Goal: Task Accomplishment & Management: Manage account settings

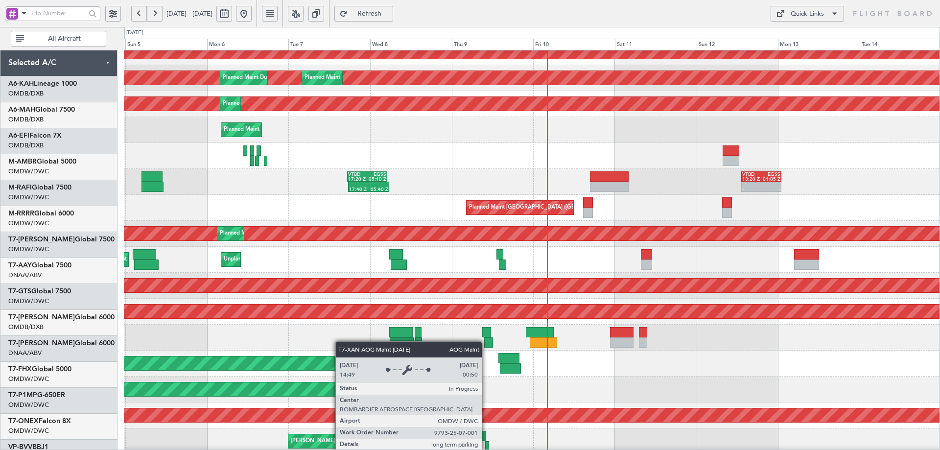
scroll to position [171, 0]
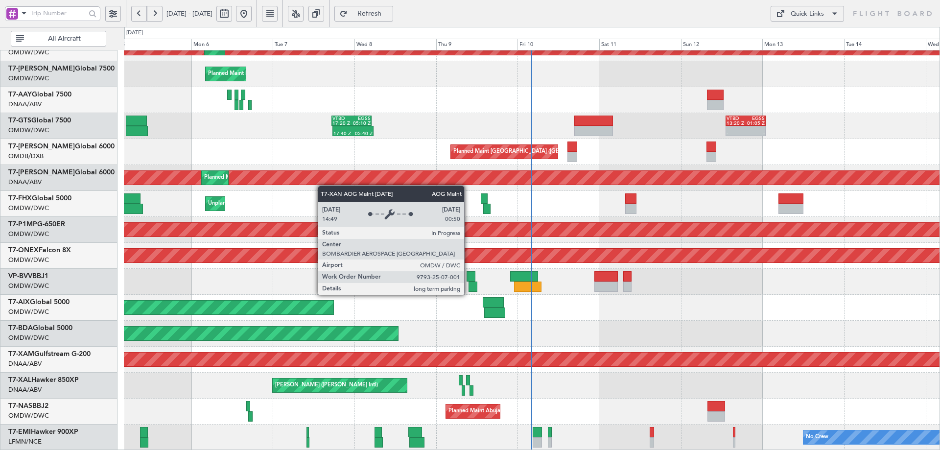
click at [322, 184] on div "Planned Maint Dubai (Al Maktoum Intl) Planned Maint [GEOGRAPHIC_DATA] (Al Makto…" at bounding box center [531, 165] width 815 height 571
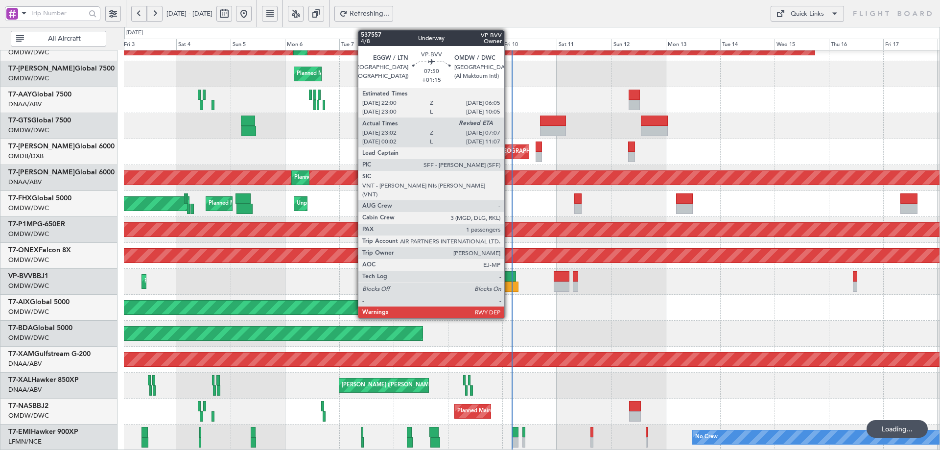
click at [509, 280] on div at bounding box center [506, 276] width 19 height 10
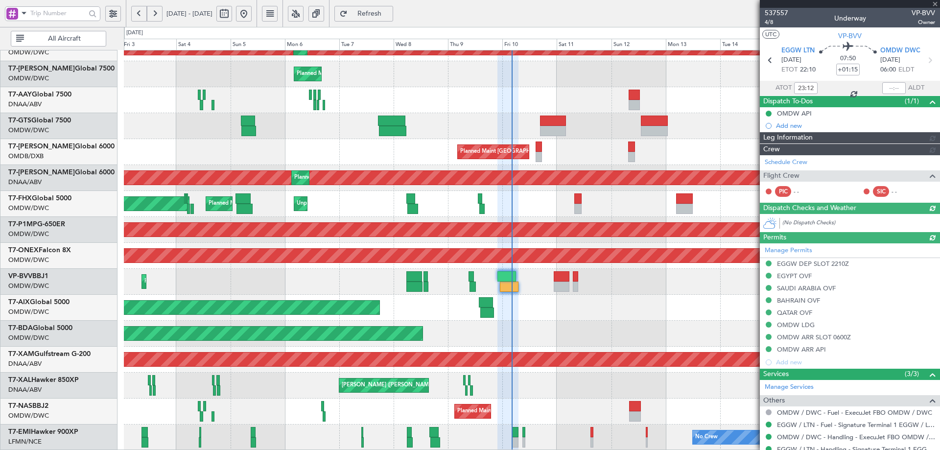
type input "[PERSON_NAME] ([PERSON_NAME])"
type input "7502"
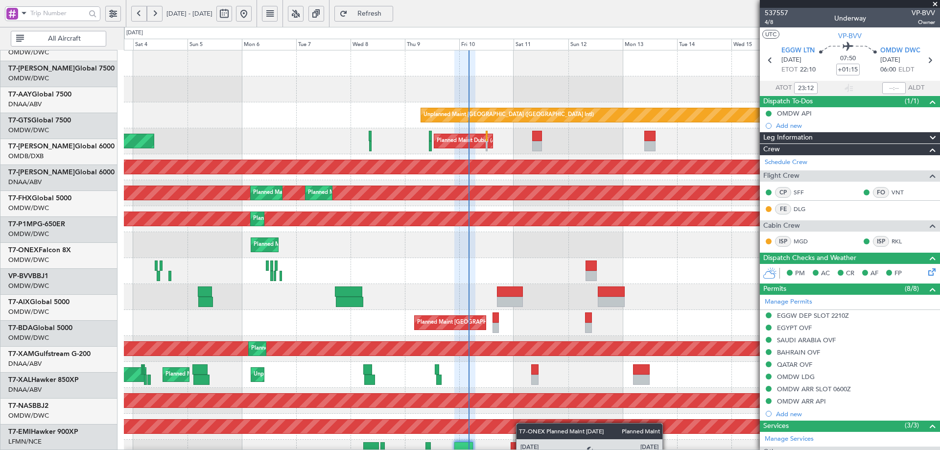
scroll to position [0, 0]
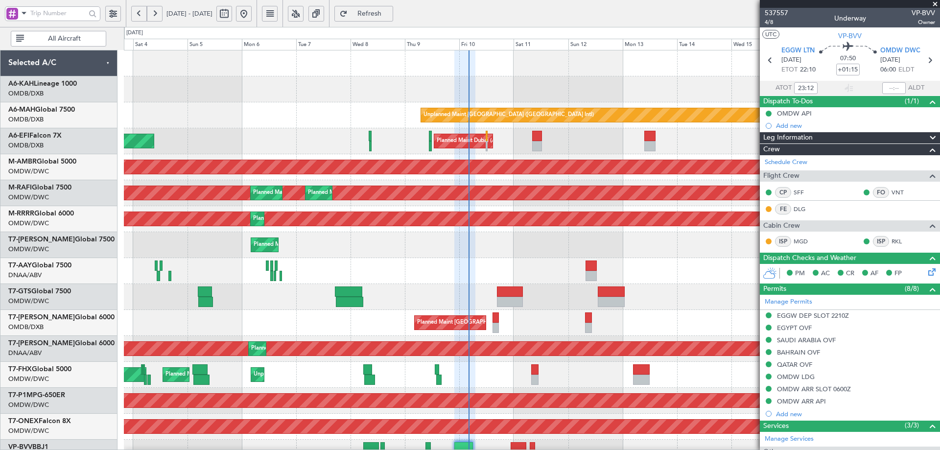
click at [522, 433] on div "Unplanned Maint [GEOGRAPHIC_DATA] ([GEOGRAPHIC_DATA] Intl) Planned Maint [GEOGR…" at bounding box center [531, 335] width 815 height 571
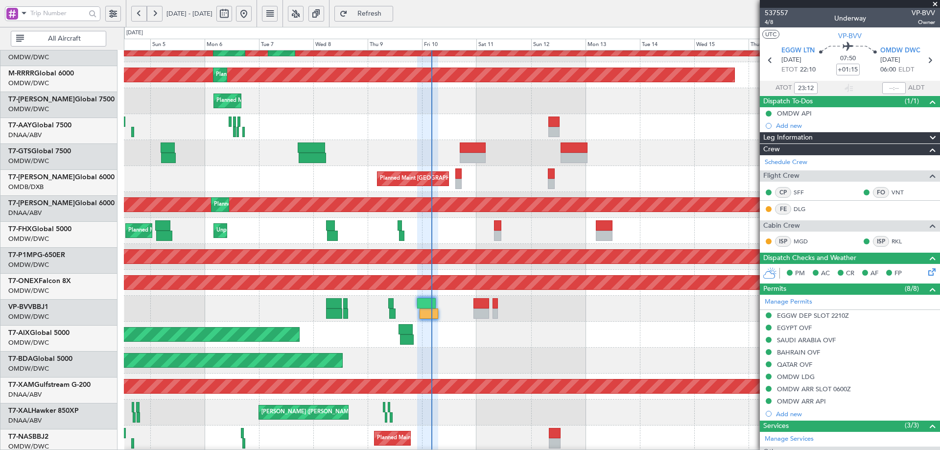
scroll to position [144, 0]
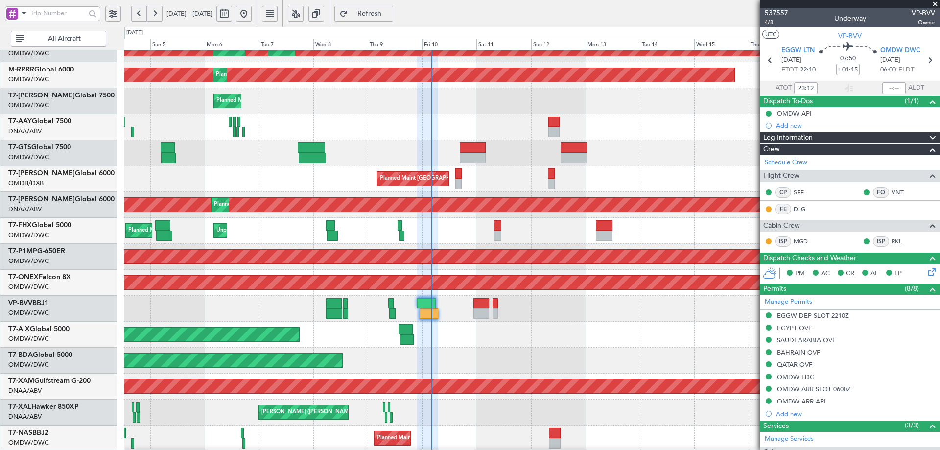
click at [420, 269] on div "Planned Maint Savannah (Savannah/hilton Head Intl)" at bounding box center [531, 257] width 815 height 26
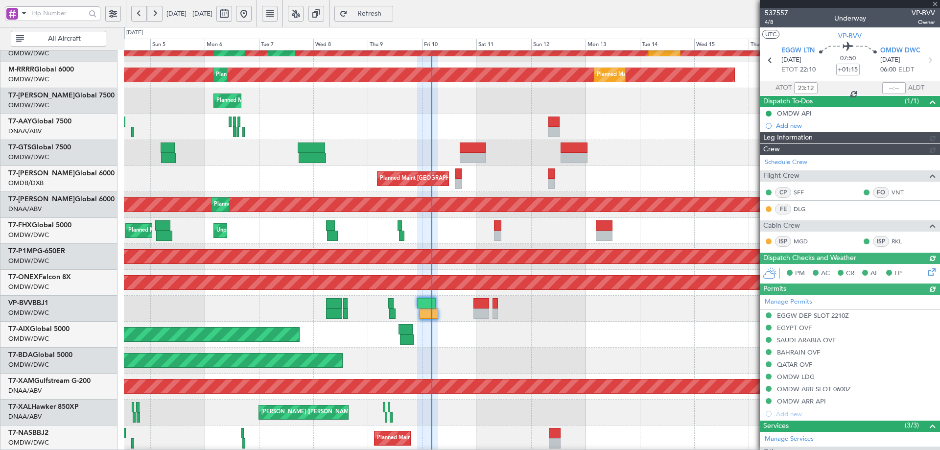
type input "[PERSON_NAME] ([PERSON_NAME])"
type input "7502"
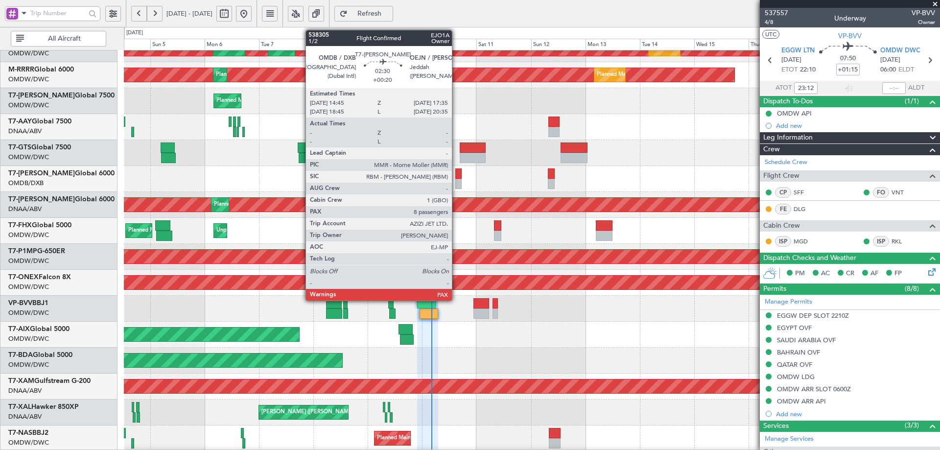
click at [456, 178] on div at bounding box center [458, 173] width 7 height 10
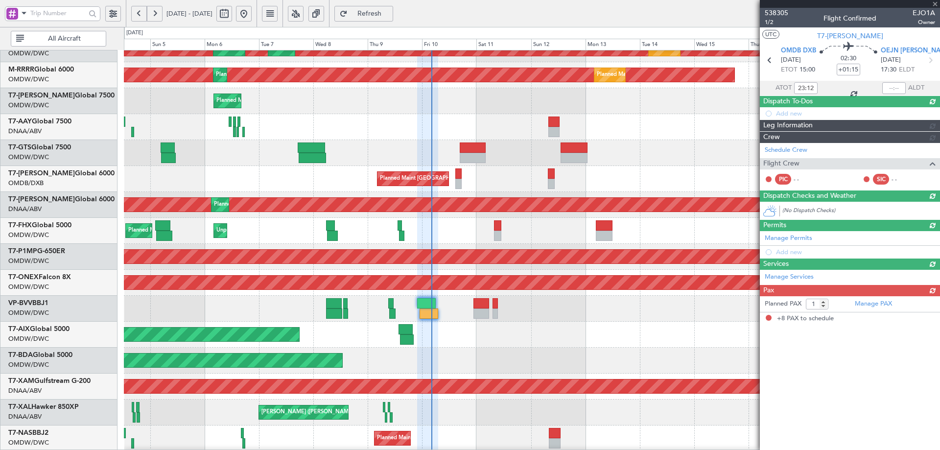
type input "+00:20"
type input "8"
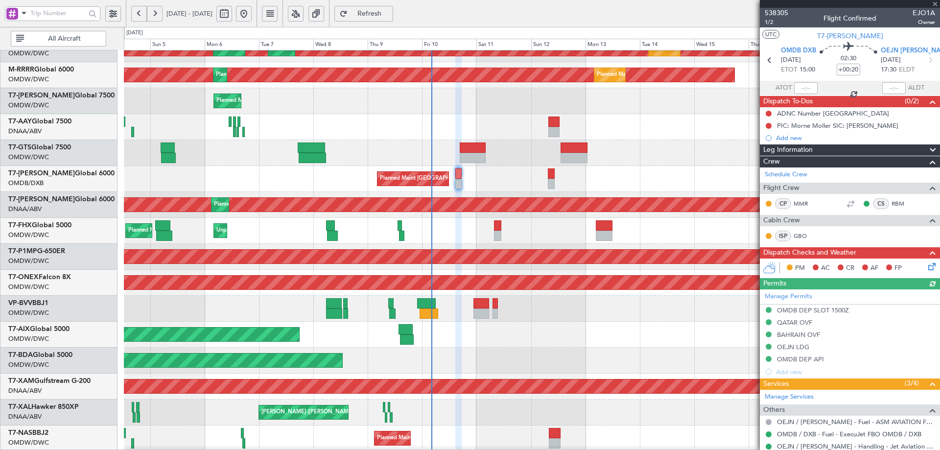
scroll to position [231, 0]
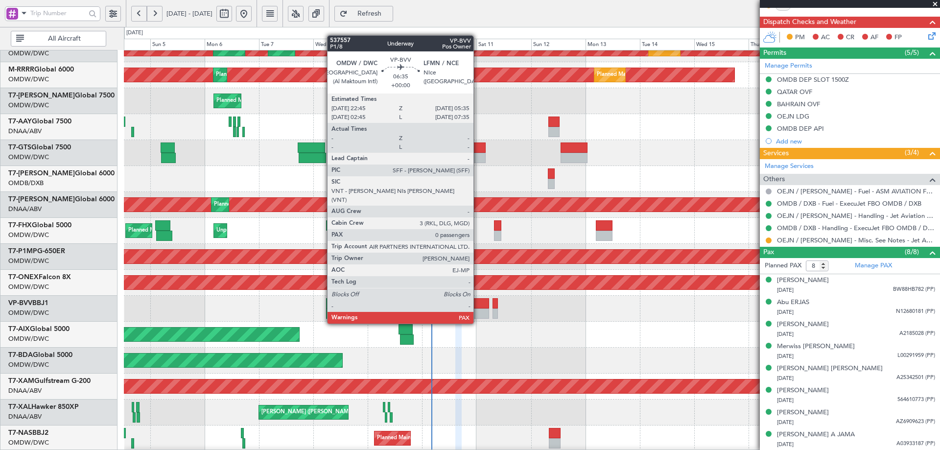
click at [478, 305] on div at bounding box center [481, 303] width 16 height 10
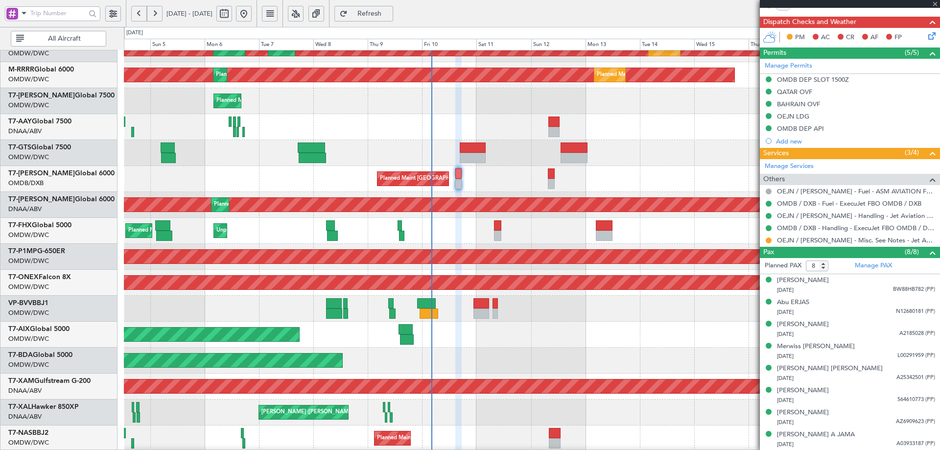
type input "0"
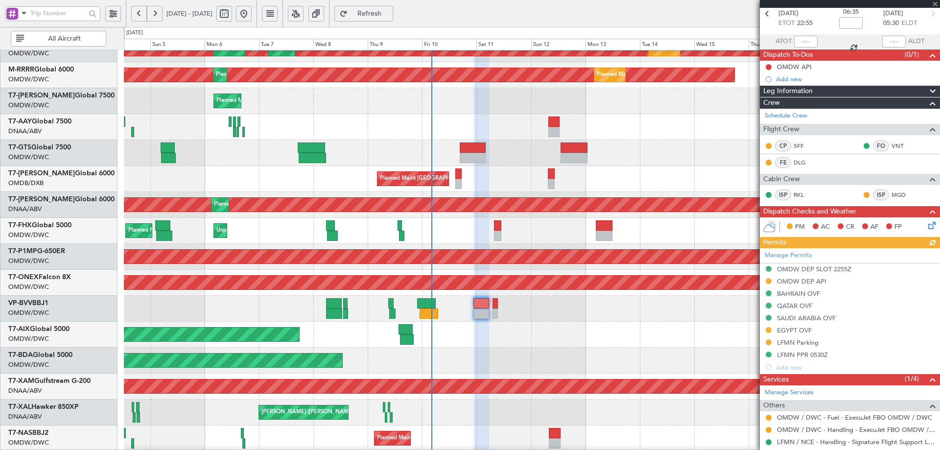
scroll to position [84, 0]
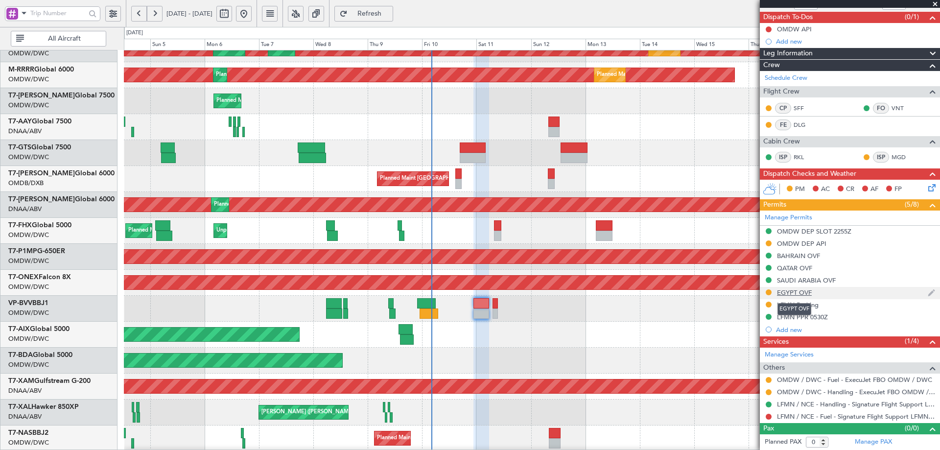
click at [790, 292] on div "EGYPT OVF" at bounding box center [794, 292] width 35 height 8
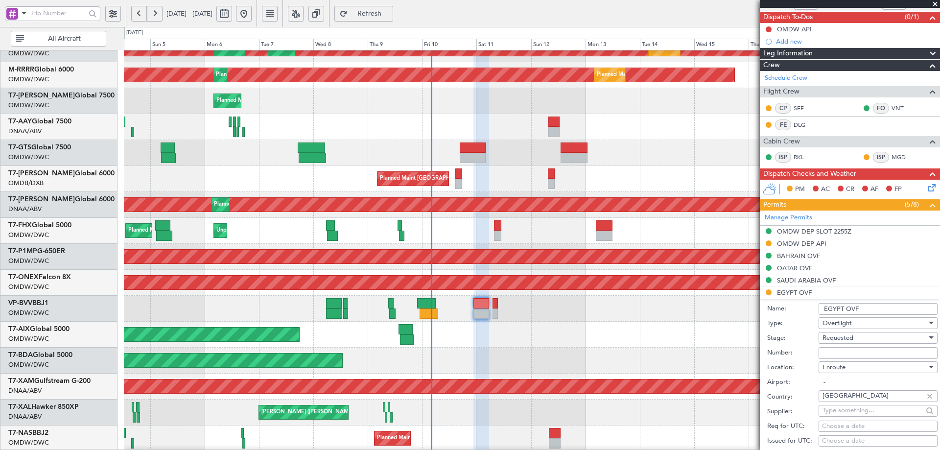
click at [839, 350] on input "Number:" at bounding box center [877, 353] width 119 height 12
paste input "AP11619"
type input "AP11619"
click at [839, 337] on span "Requested" at bounding box center [837, 337] width 31 height 9
click at [848, 412] on span "Received OK" at bounding box center [874, 416] width 103 height 15
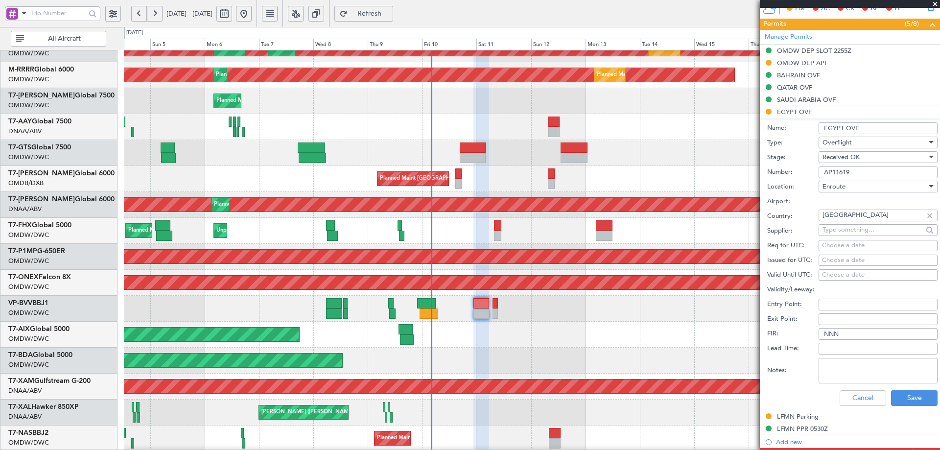
scroll to position [376, 0]
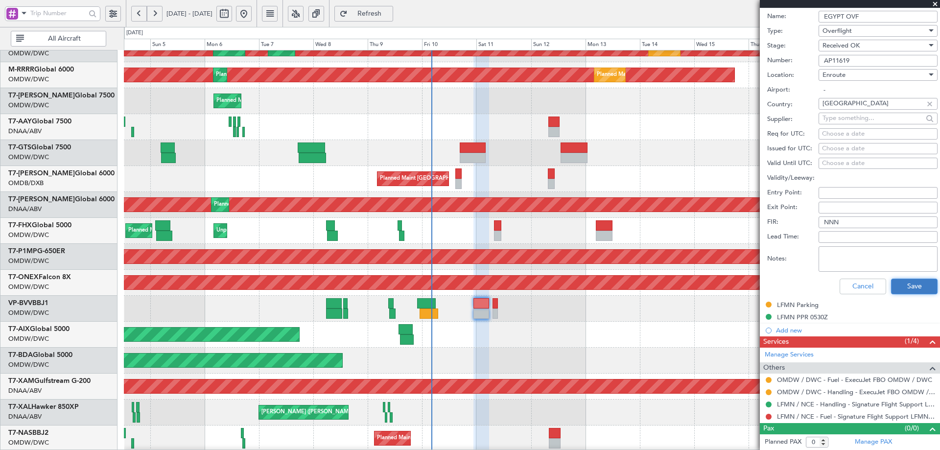
click at [905, 284] on button "Save" at bounding box center [914, 286] width 46 height 16
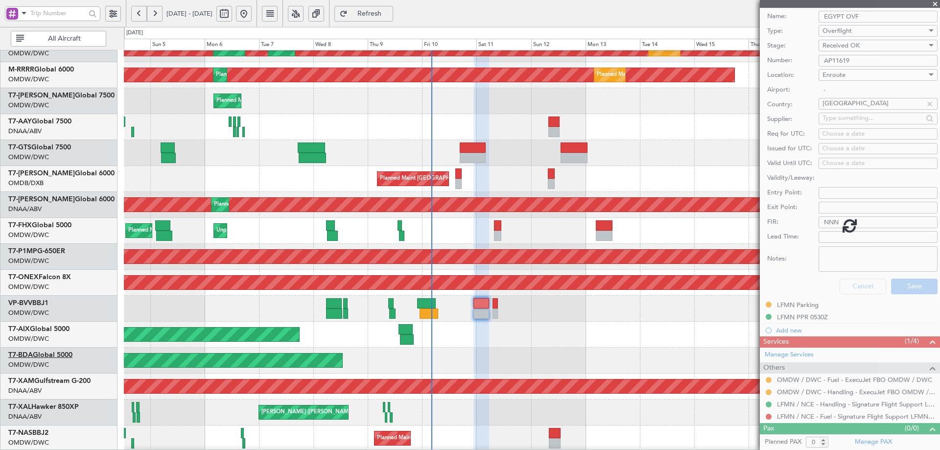
scroll to position [84, 0]
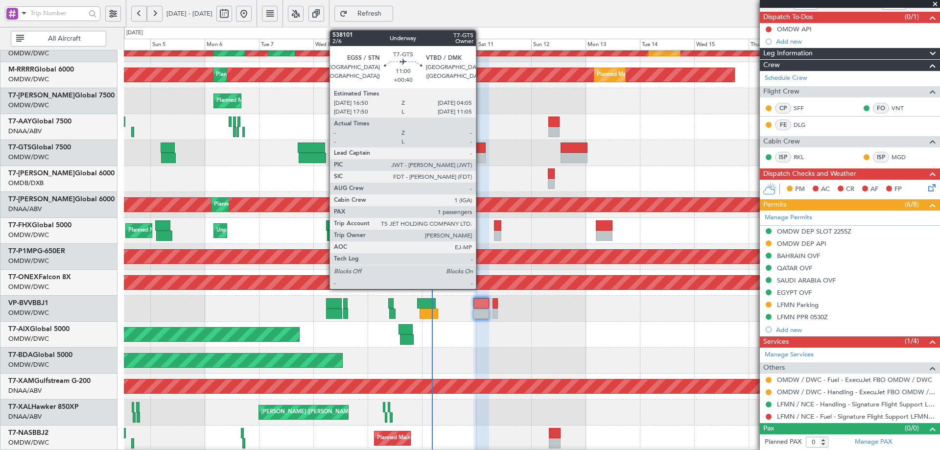
click at [480, 156] on div at bounding box center [473, 158] width 26 height 10
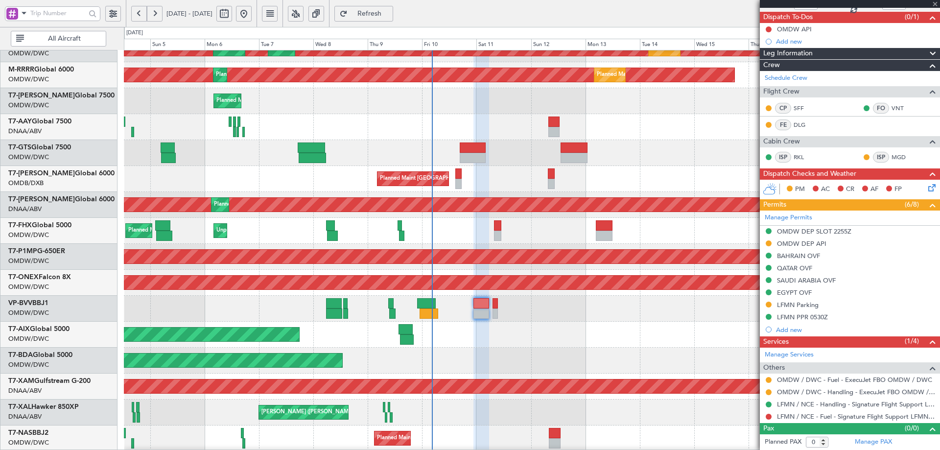
type input "+00:40"
type input "1"
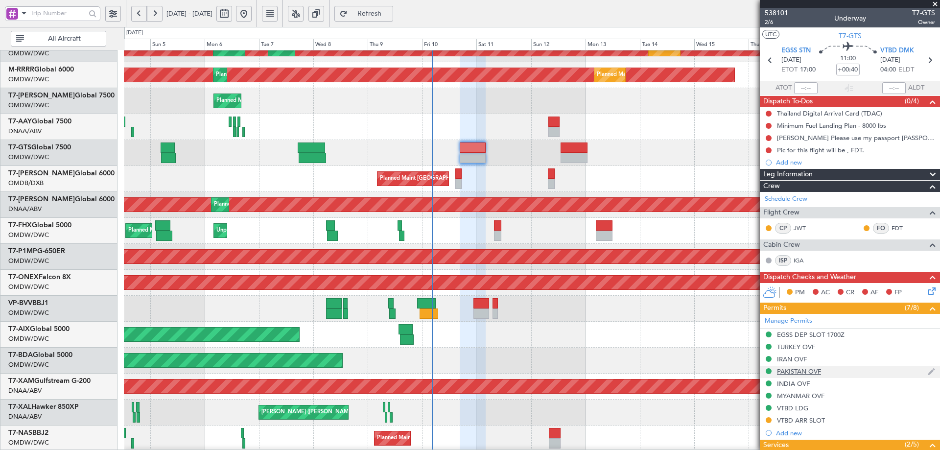
scroll to position [150, 0]
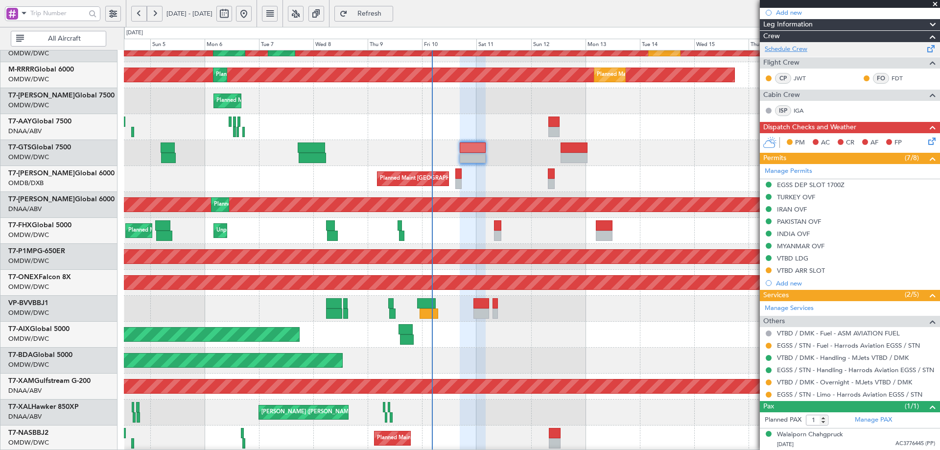
click at [800, 50] on link "Schedule Crew" at bounding box center [785, 50] width 43 height 10
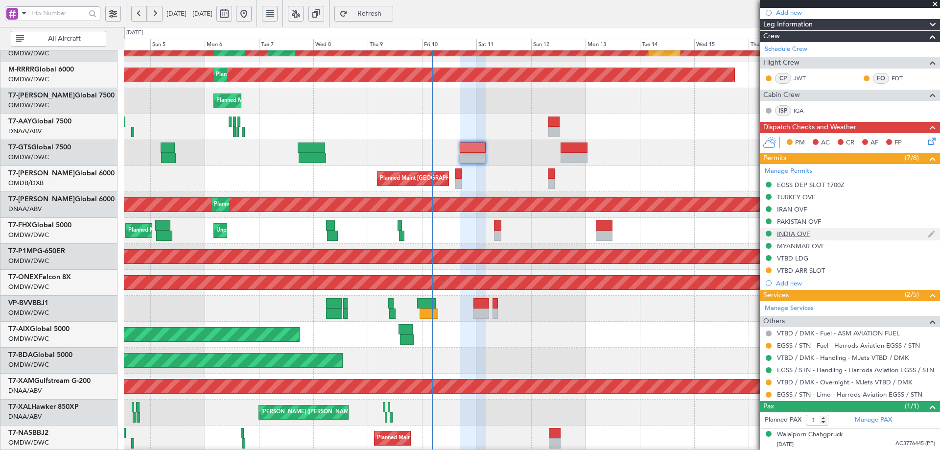
scroll to position [0, 0]
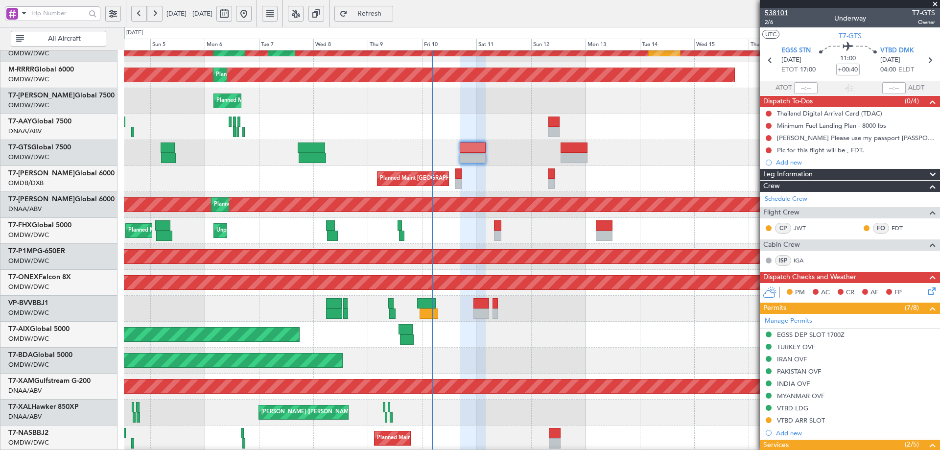
click at [771, 11] on span "538101" at bounding box center [775, 13] width 23 height 10
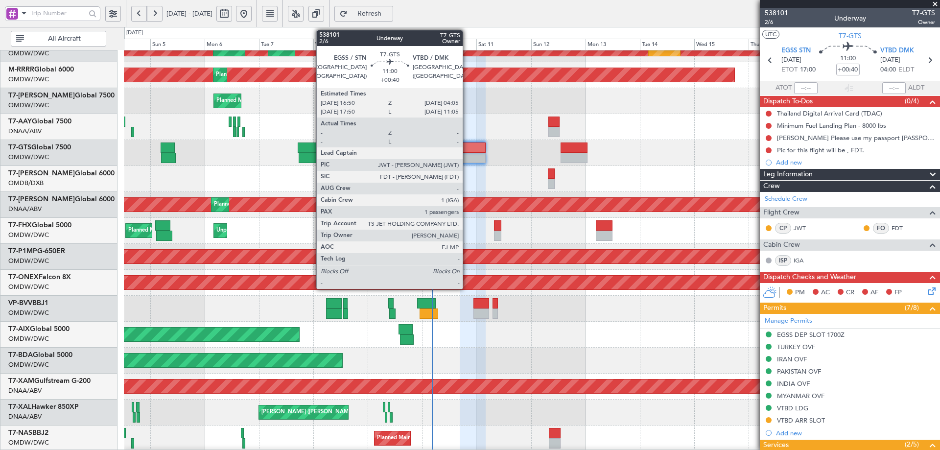
click at [467, 148] on div at bounding box center [473, 147] width 26 height 10
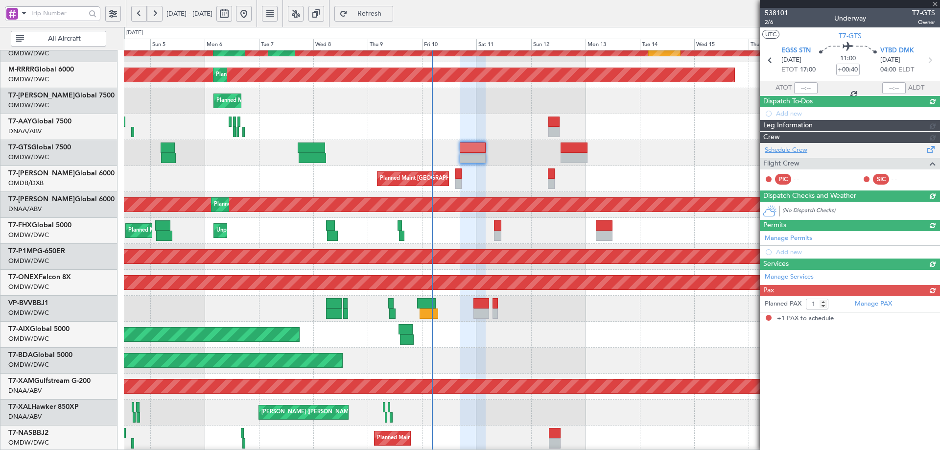
click at [793, 200] on div "Dispatch Checks and Weather" at bounding box center [850, 195] width 180 height 11
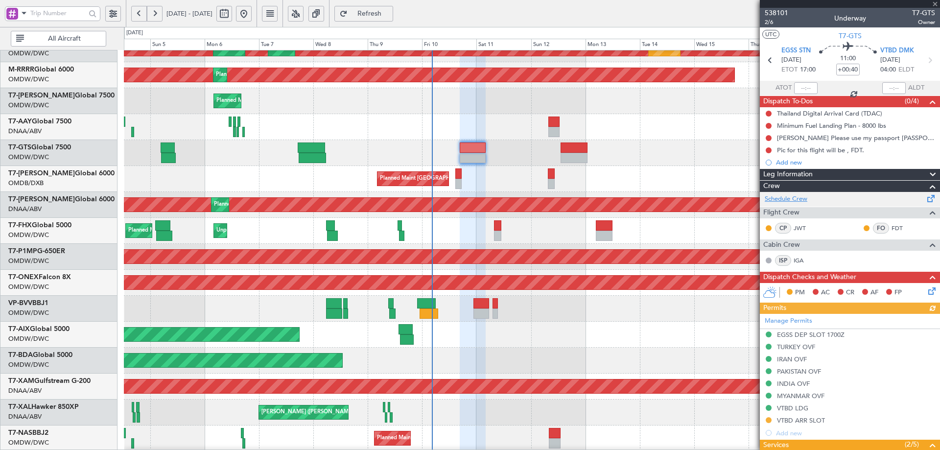
click at [793, 200] on link "Schedule Crew" at bounding box center [785, 199] width 43 height 10
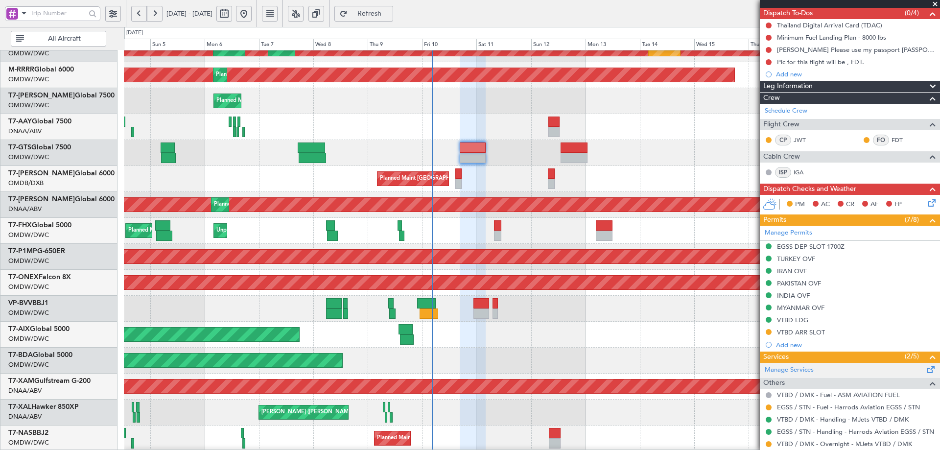
scroll to position [150, 0]
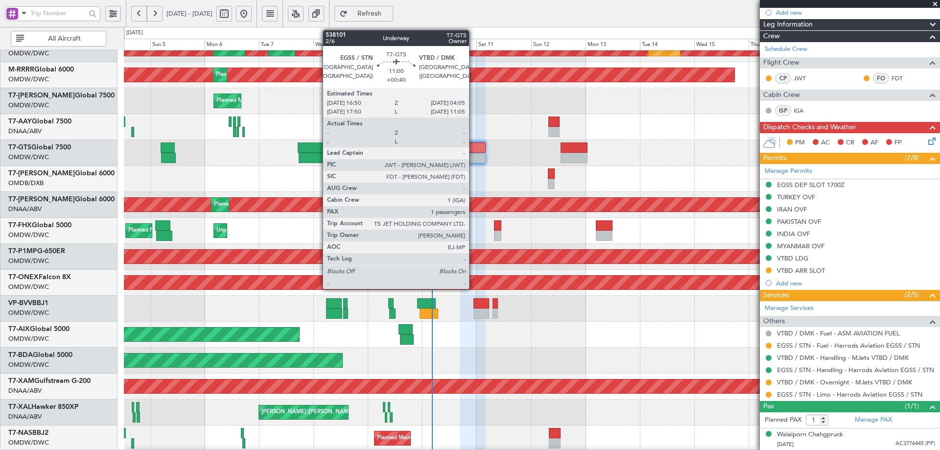
click at [473, 148] on div at bounding box center [473, 147] width 26 height 10
click at [475, 148] on div at bounding box center [473, 147] width 26 height 10
click at [476, 150] on div at bounding box center [473, 147] width 26 height 10
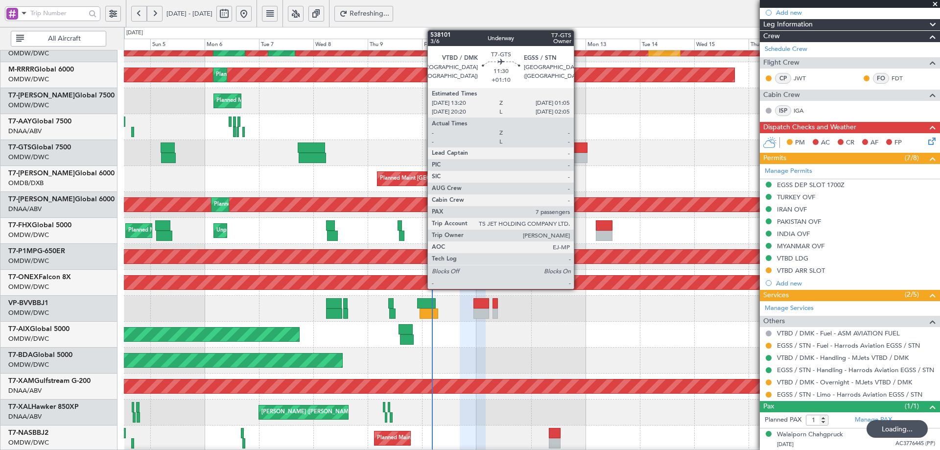
click at [578, 153] on div at bounding box center [573, 158] width 27 height 10
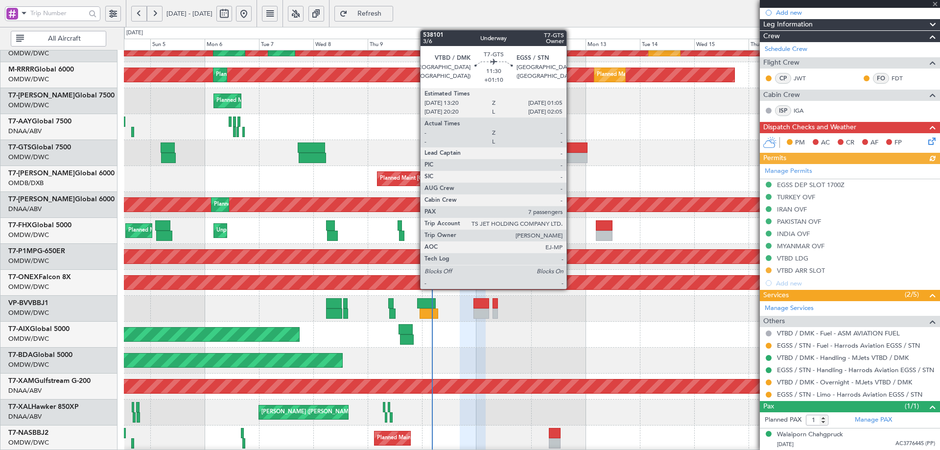
type input "+01:10"
type input "7"
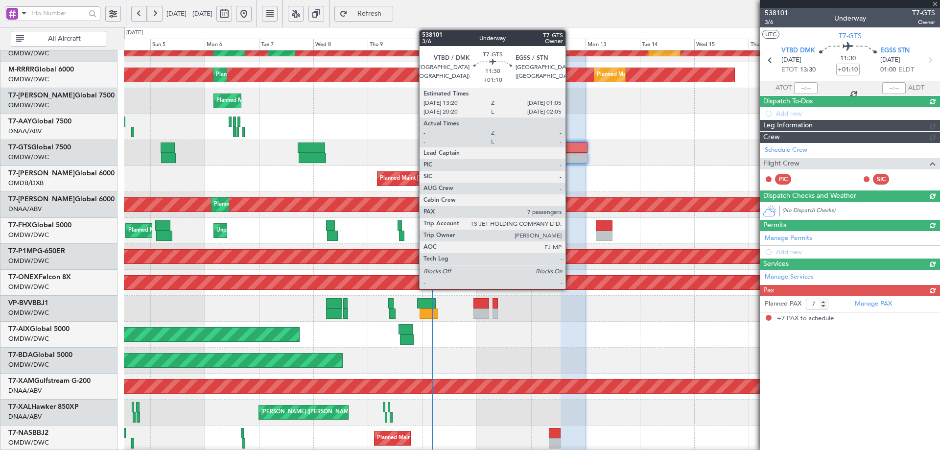
scroll to position [0, 0]
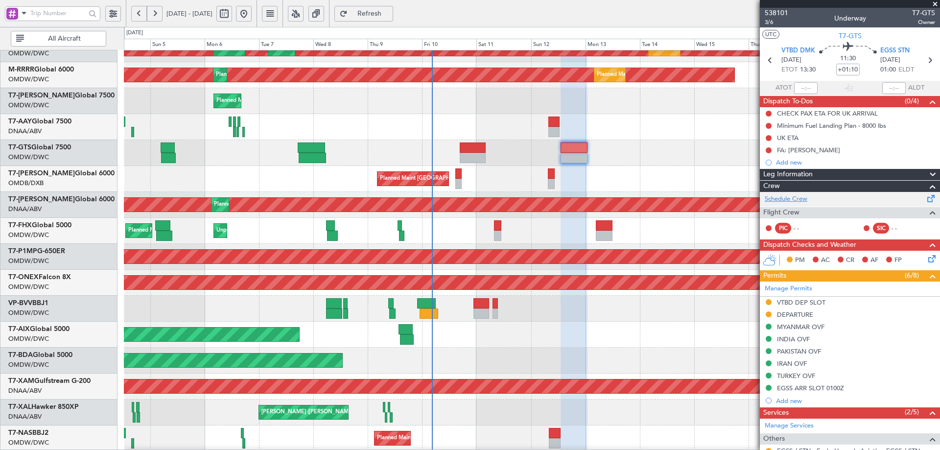
click at [796, 199] on link "Schedule Crew" at bounding box center [785, 199] width 43 height 10
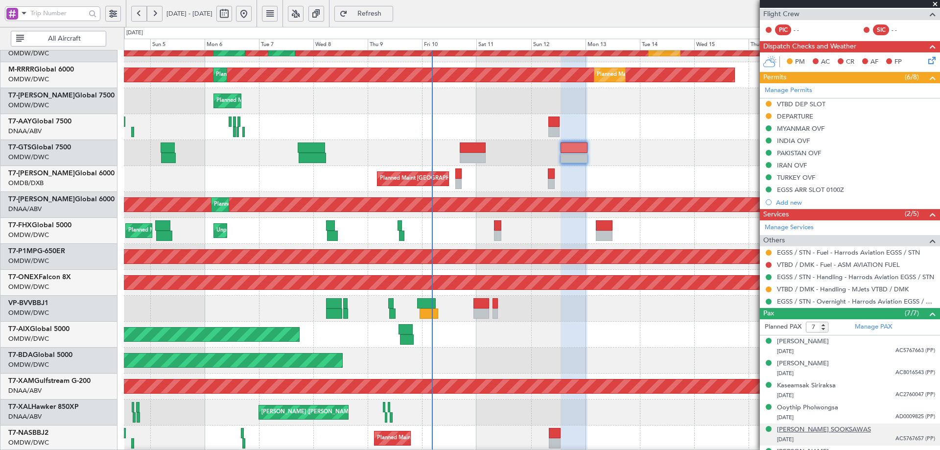
scroll to position [237, 0]
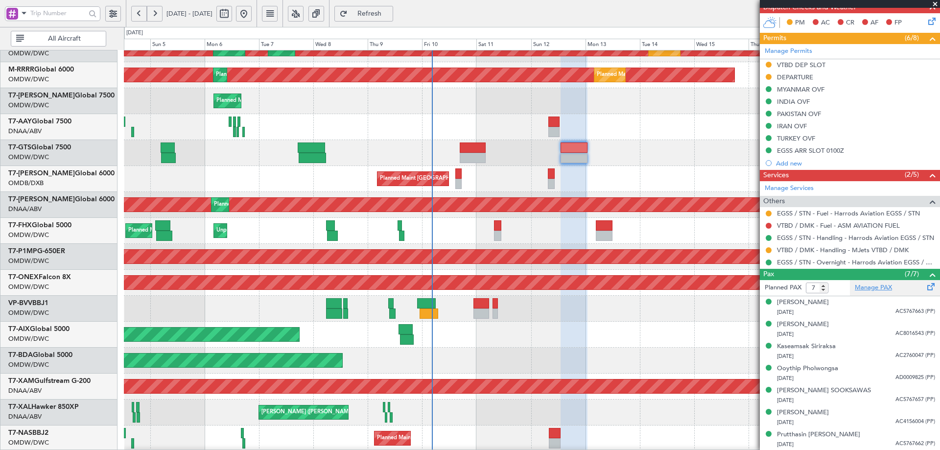
click at [861, 289] on link "Manage PAX" at bounding box center [873, 288] width 37 height 10
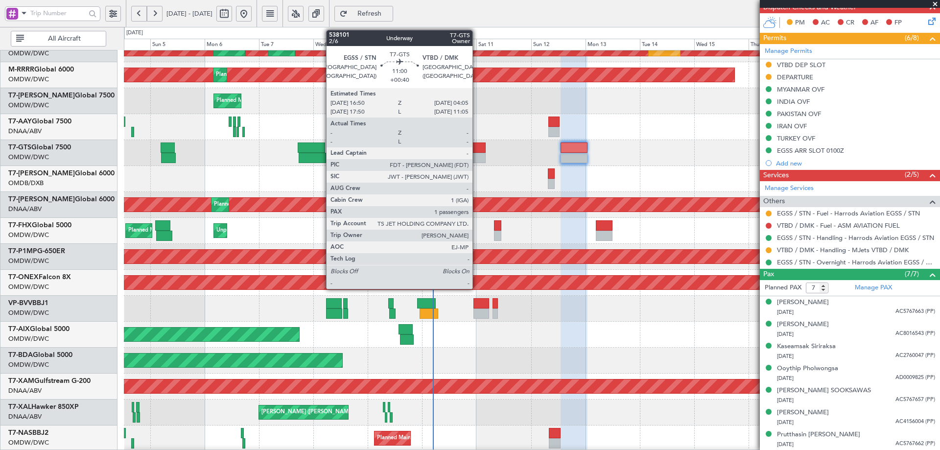
click at [477, 149] on div at bounding box center [473, 147] width 26 height 10
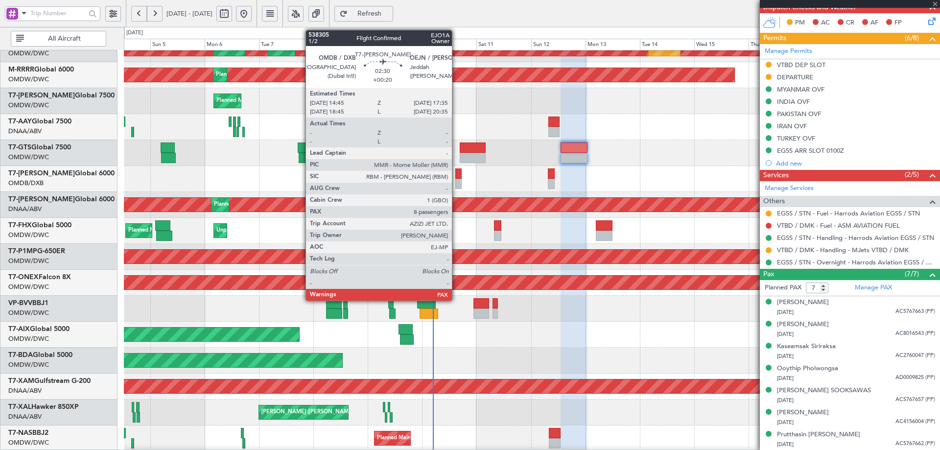
type input "+00:40"
type input "1"
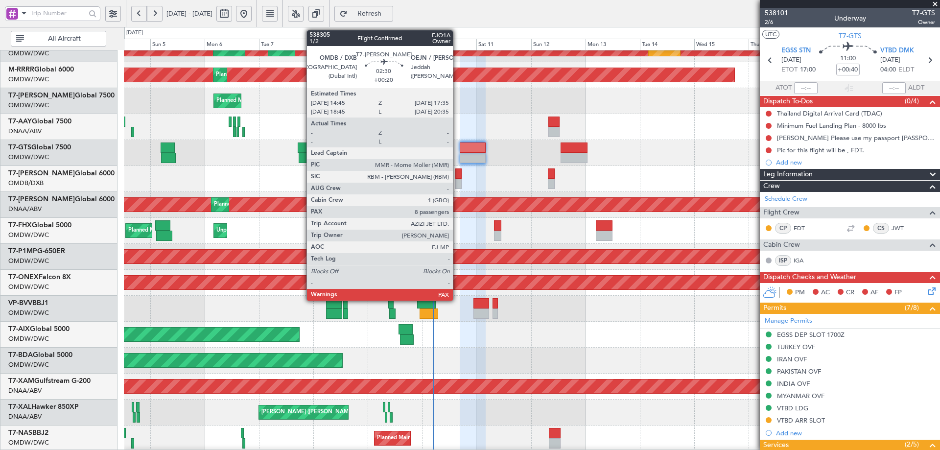
click at [457, 169] on div at bounding box center [458, 173] width 7 height 10
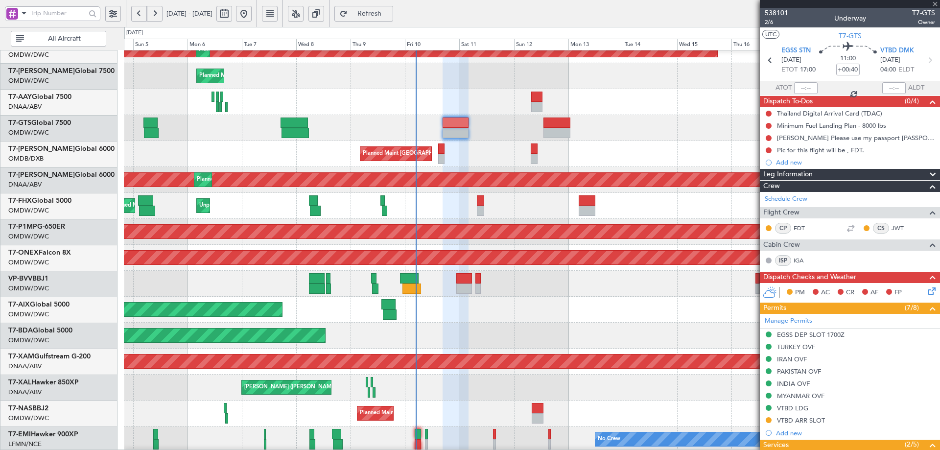
scroll to position [169, 0]
click at [443, 293] on div "Planned Maint Dubai (Al Maktoum Intl)" at bounding box center [531, 284] width 815 height 26
type input "+00:20"
type input "8"
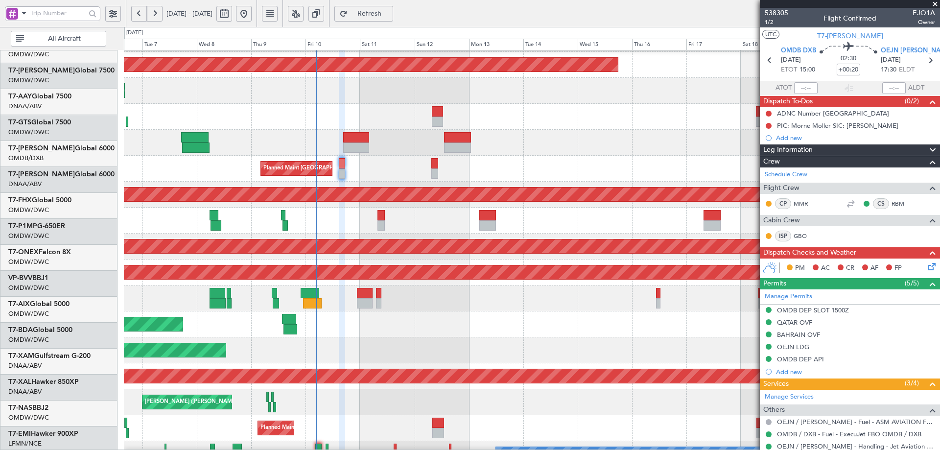
scroll to position [154, 0]
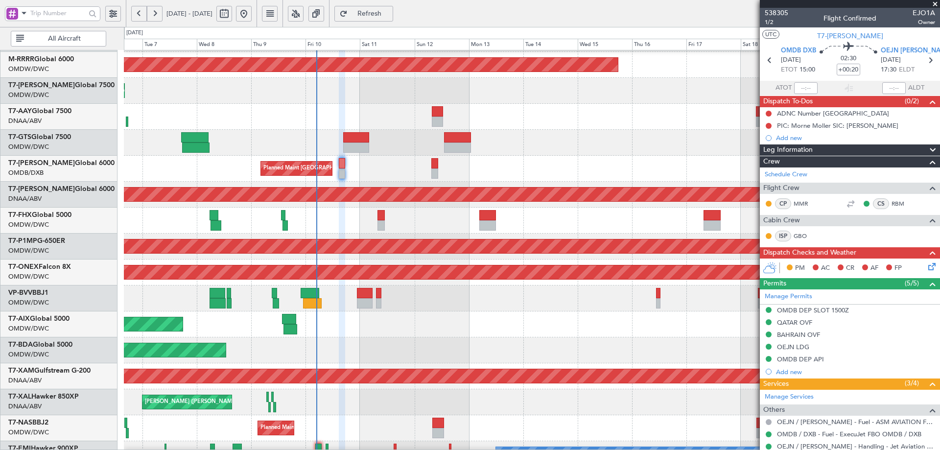
click at [370, 331] on div "Planned Maint Dubai (Al Maktoum Intl)" at bounding box center [531, 324] width 815 height 26
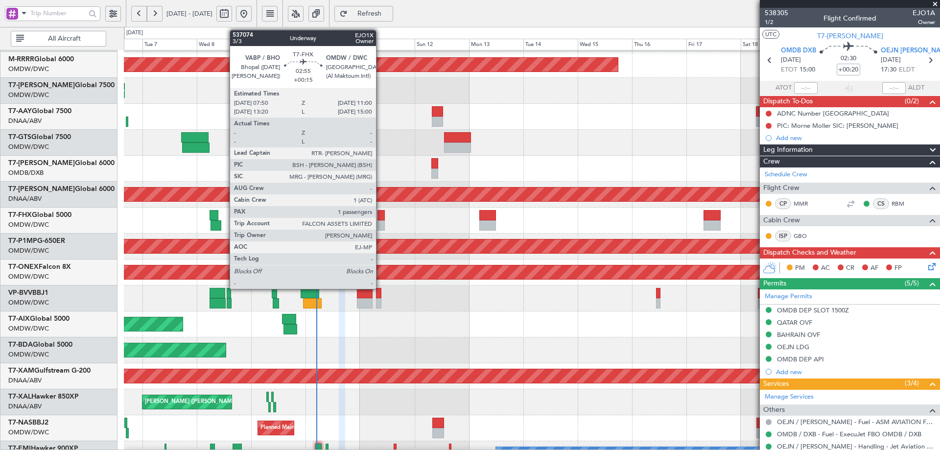
click at [380, 224] on div at bounding box center [380, 225] width 7 height 10
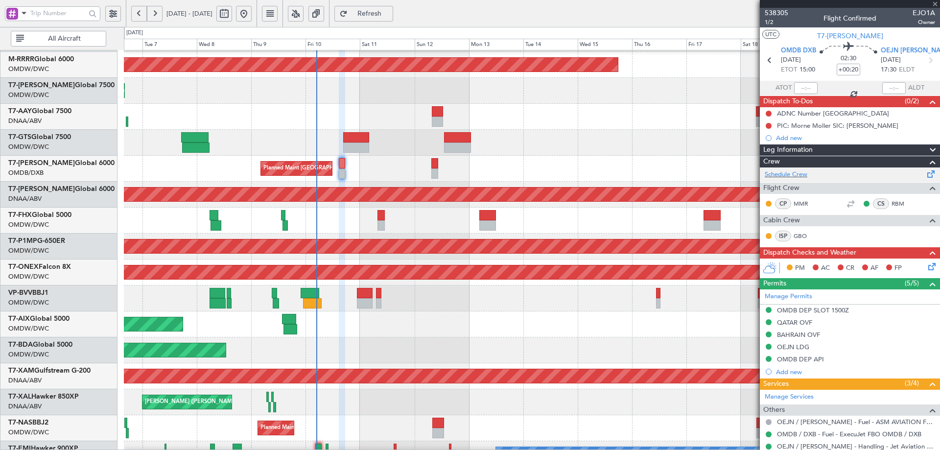
type input "+00:15"
type input "1"
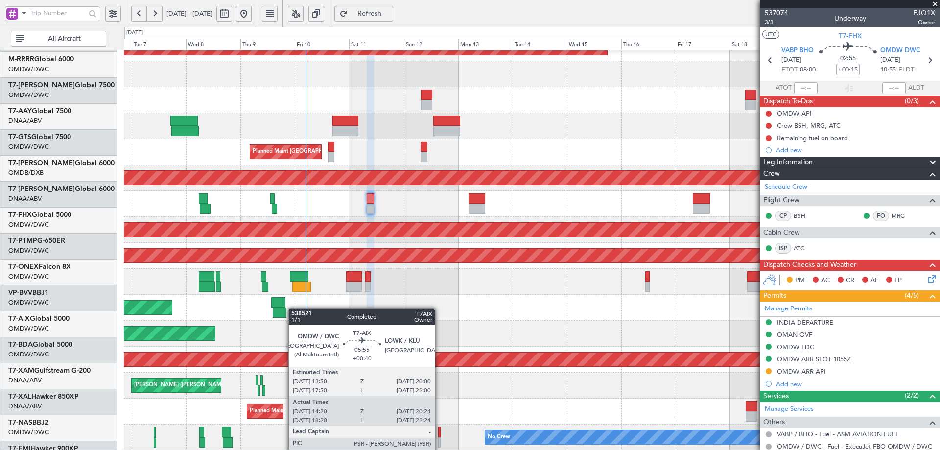
scroll to position [171, 0]
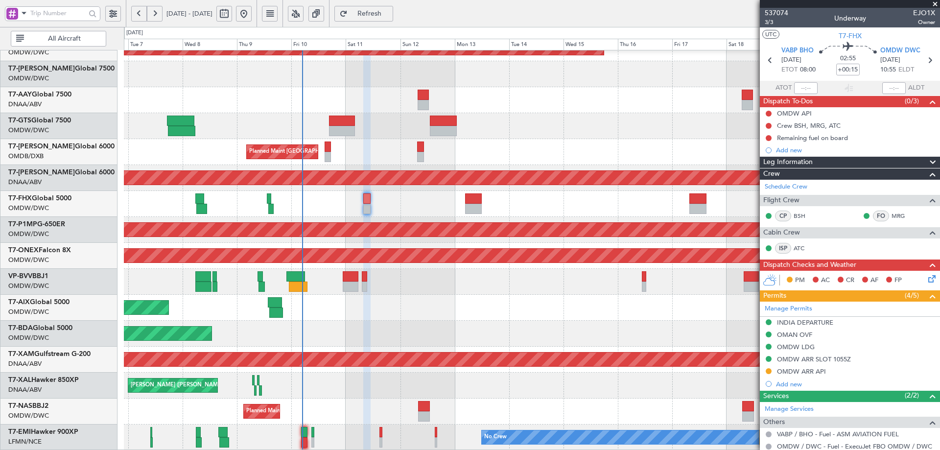
click at [290, 301] on div "Planned Maint Dubai (Al Maktoum Intl) Planned Maint [GEOGRAPHIC_DATA] (Al Makto…" at bounding box center [531, 165] width 815 height 571
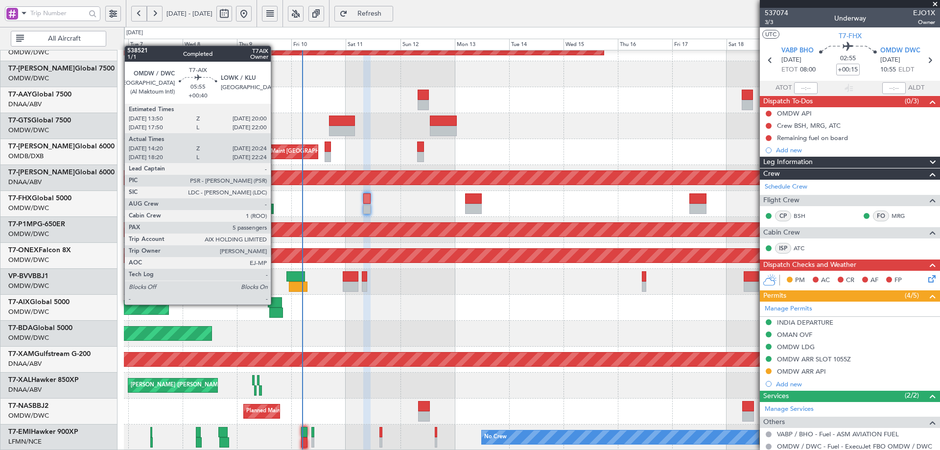
click at [275, 303] on div at bounding box center [275, 302] width 14 height 10
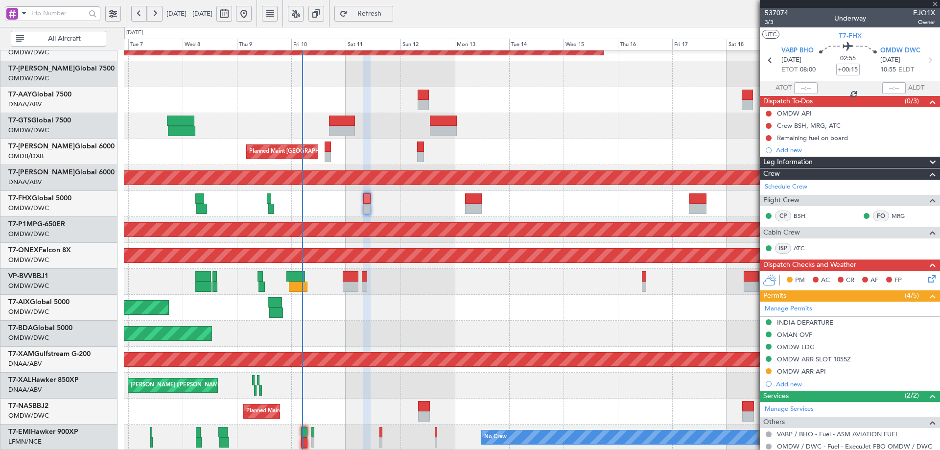
type input "+00:40"
type input "14:30"
type input "20:19"
type input "5"
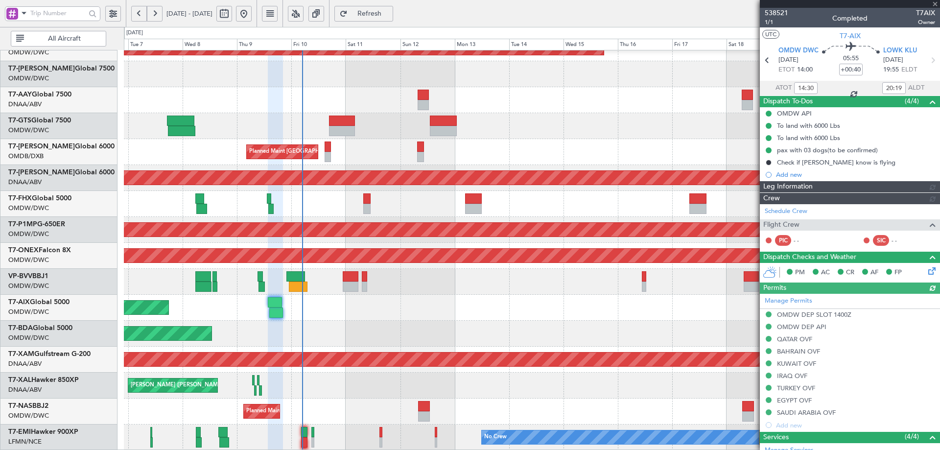
type input "[PERSON_NAME] (ANI)"
type input "7522"
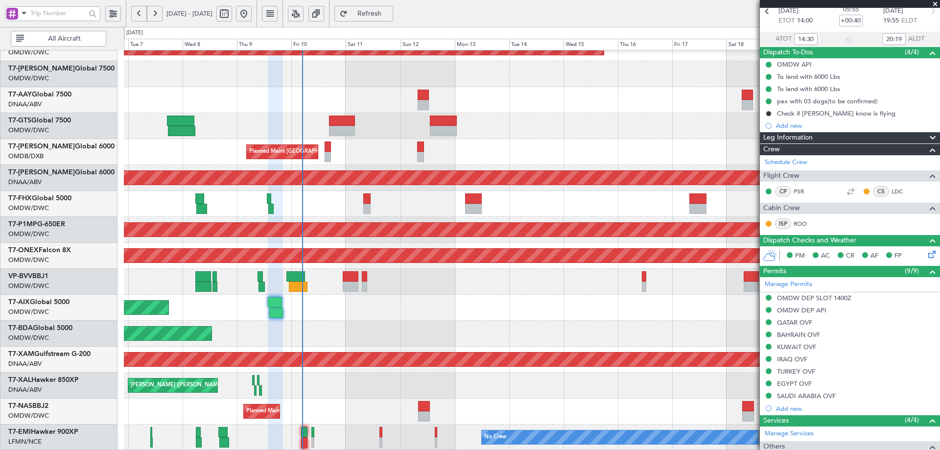
scroll to position [0, 0]
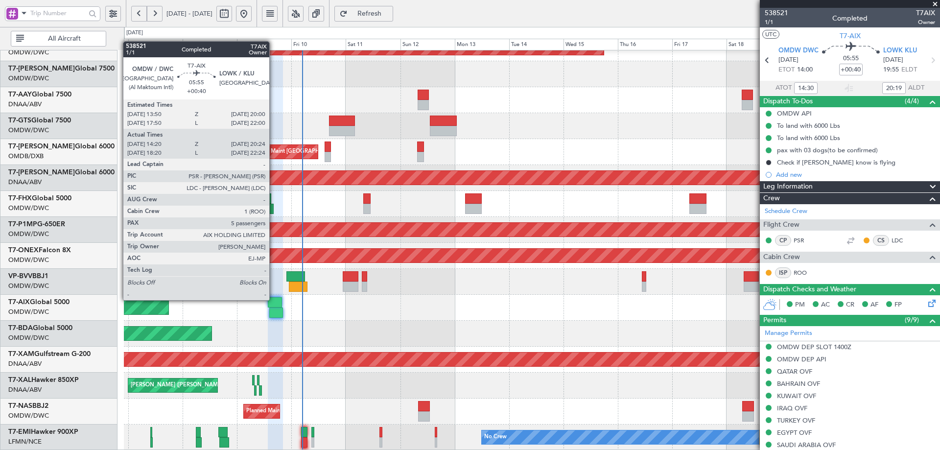
click at [274, 299] on div at bounding box center [275, 302] width 14 height 10
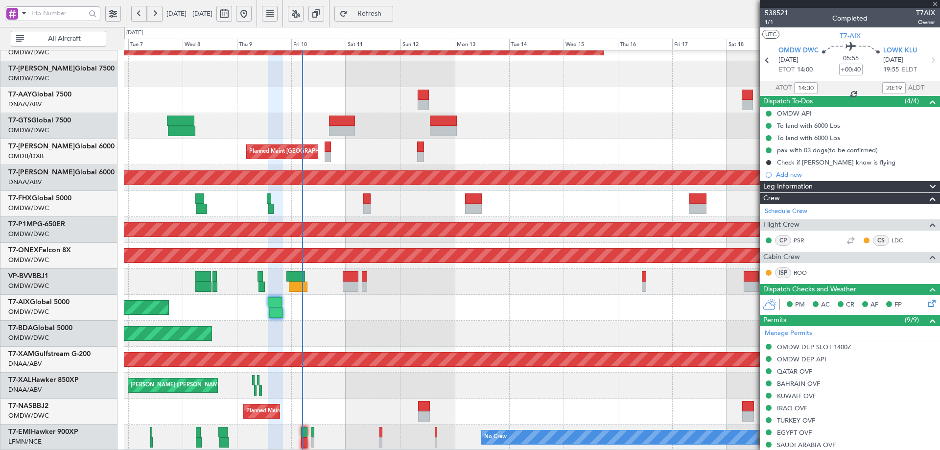
click at [275, 304] on div at bounding box center [275, 302] width 14 height 10
type input "[PERSON_NAME] (ANI)"
type input "7522"
click at [390, 14] on span "Refresh" at bounding box center [369, 13] width 40 height 7
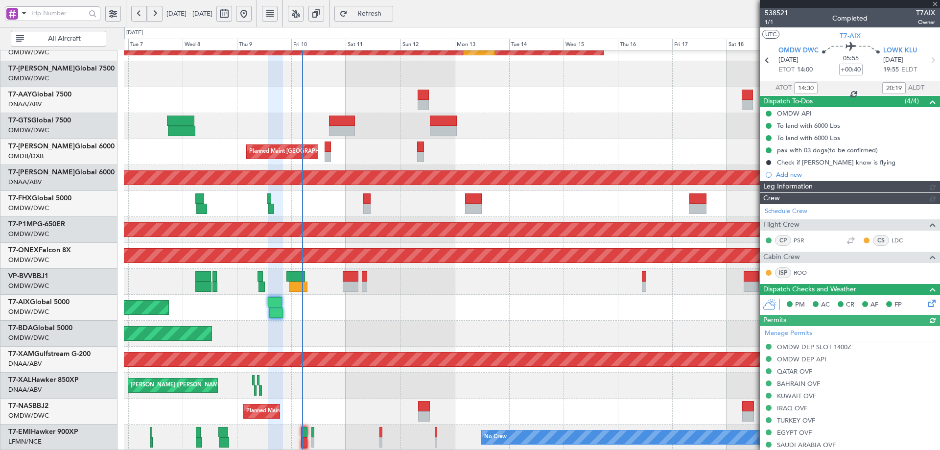
type input "[PERSON_NAME] (ANI)"
type input "7522"
type input "[PERSON_NAME] (ANI)"
type input "7522"
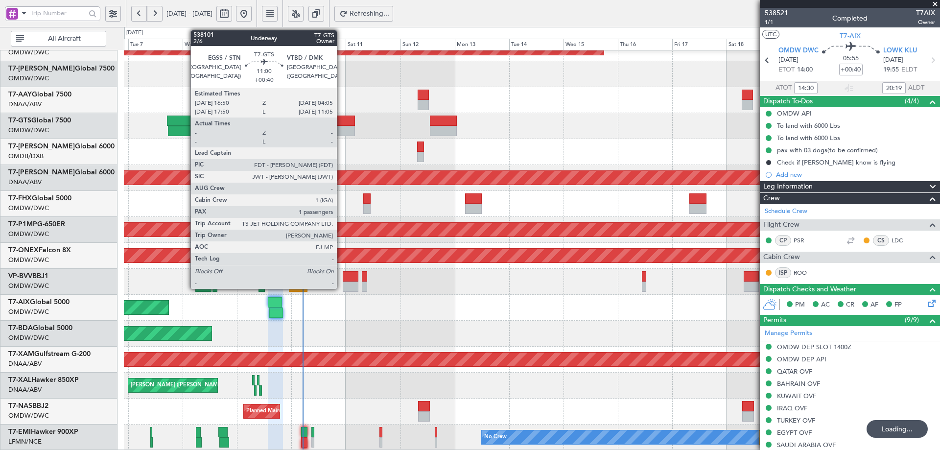
click at [342, 122] on div at bounding box center [342, 121] width 26 height 10
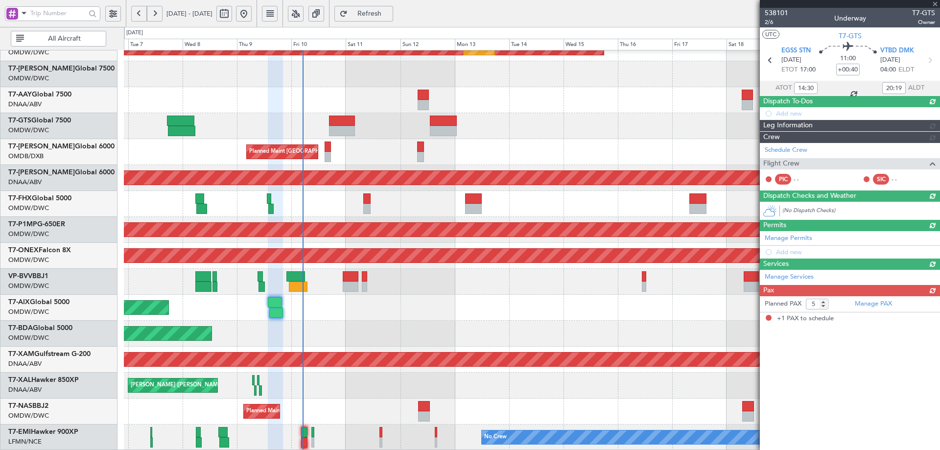
type input "1"
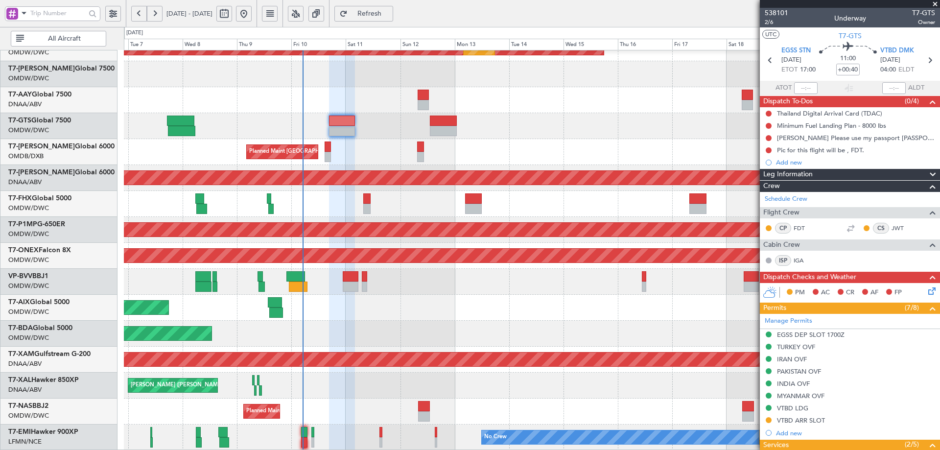
click at [447, 368] on div "Planned Maint Cologne-[GEOGRAPHIC_DATA]" at bounding box center [531, 360] width 815 height 26
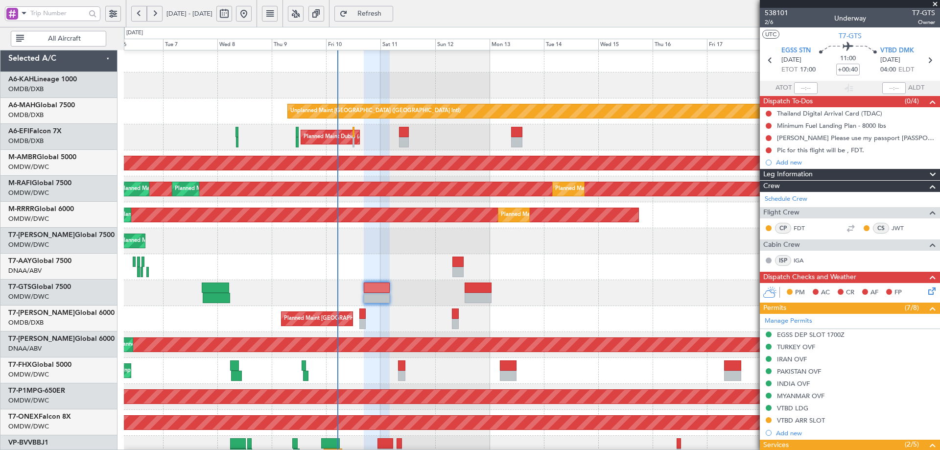
click at [381, 256] on div at bounding box center [531, 267] width 815 height 26
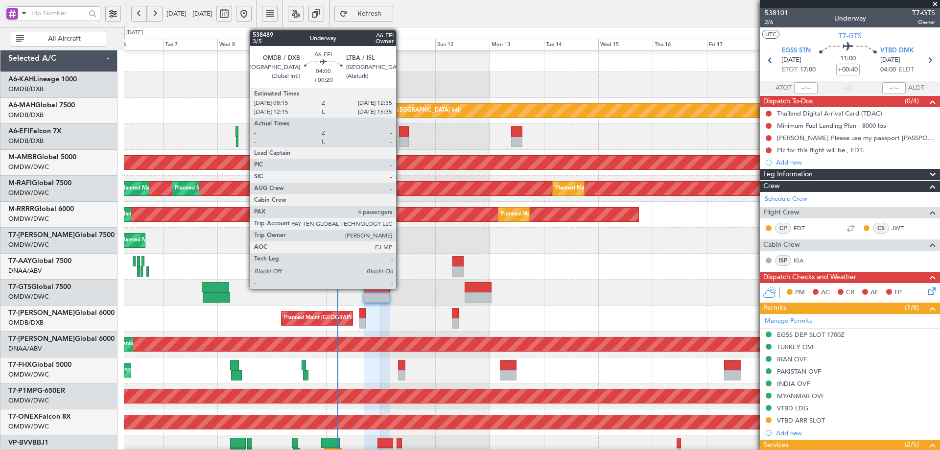
click at [400, 134] on div at bounding box center [404, 131] width 10 height 10
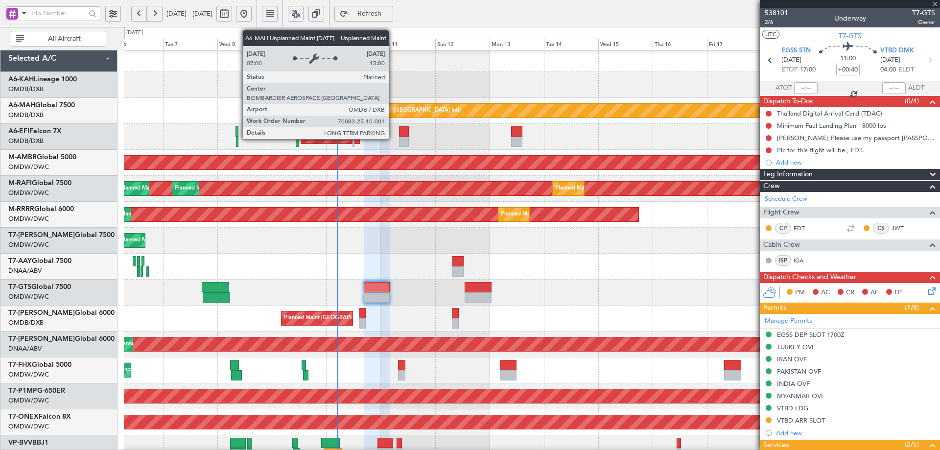
type input "+00:20"
type input "4"
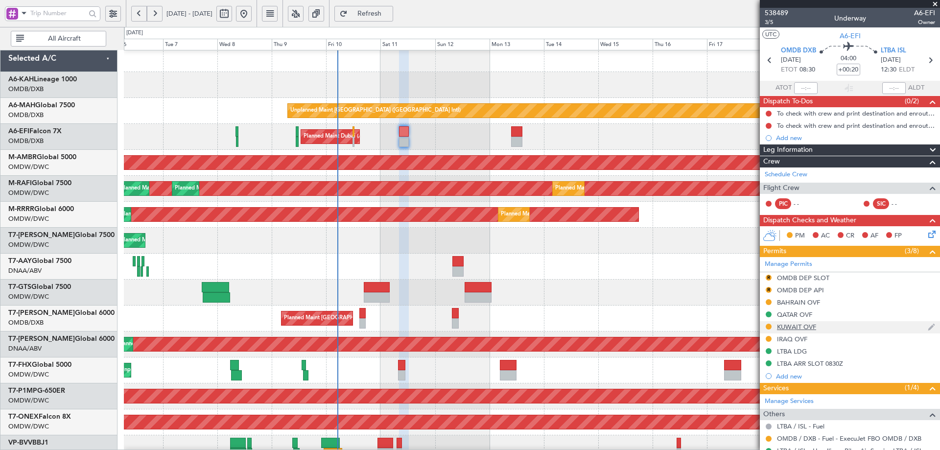
click at [787, 329] on div "KUWAIT OVF" at bounding box center [796, 327] width 39 height 8
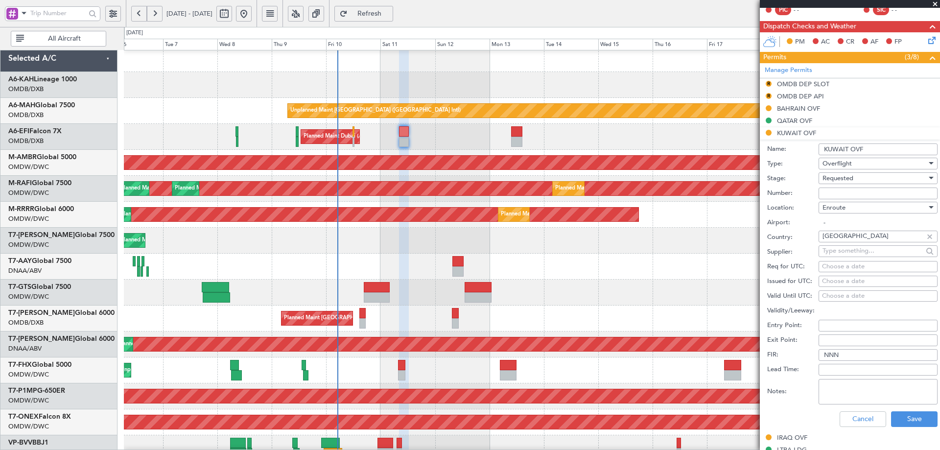
scroll to position [196, 0]
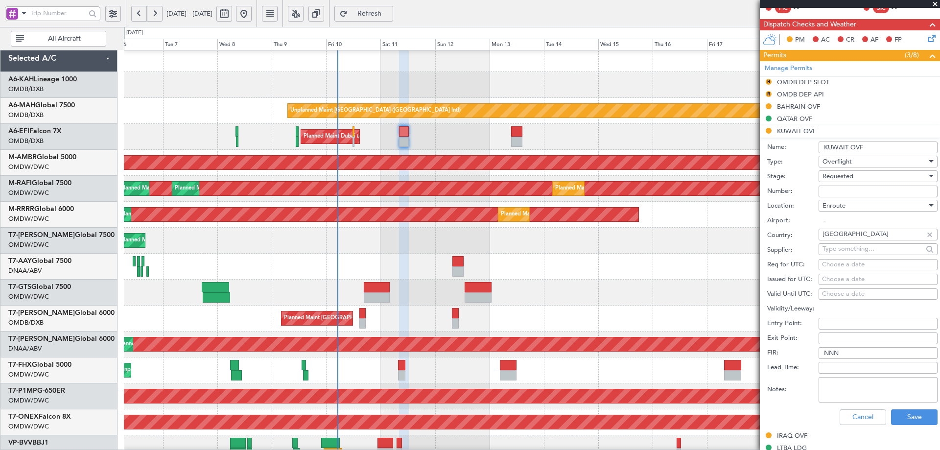
click at [852, 194] on input "Number:" at bounding box center [877, 191] width 119 height 12
paste input "8741-ATO/25"
type input "8741-ATO/25"
click at [857, 177] on div "Requested" at bounding box center [874, 176] width 104 height 15
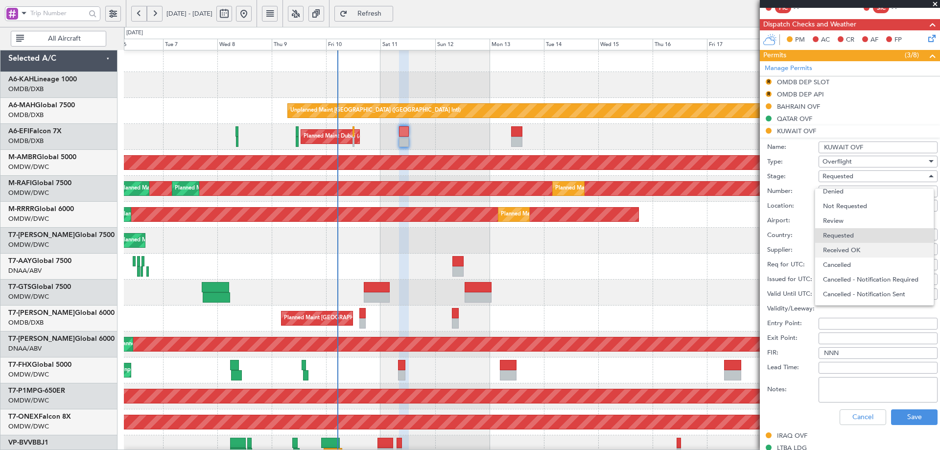
click at [863, 252] on span "Received OK" at bounding box center [874, 250] width 103 height 15
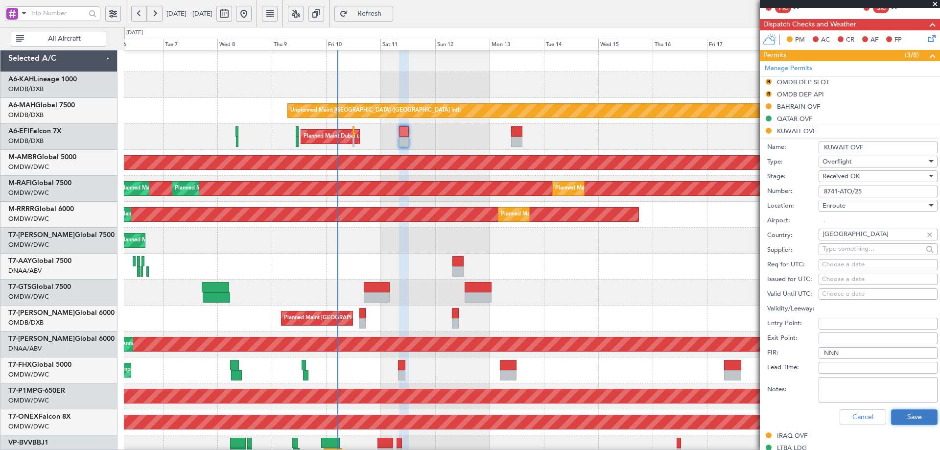
click at [899, 411] on button "Save" at bounding box center [914, 417] width 46 height 16
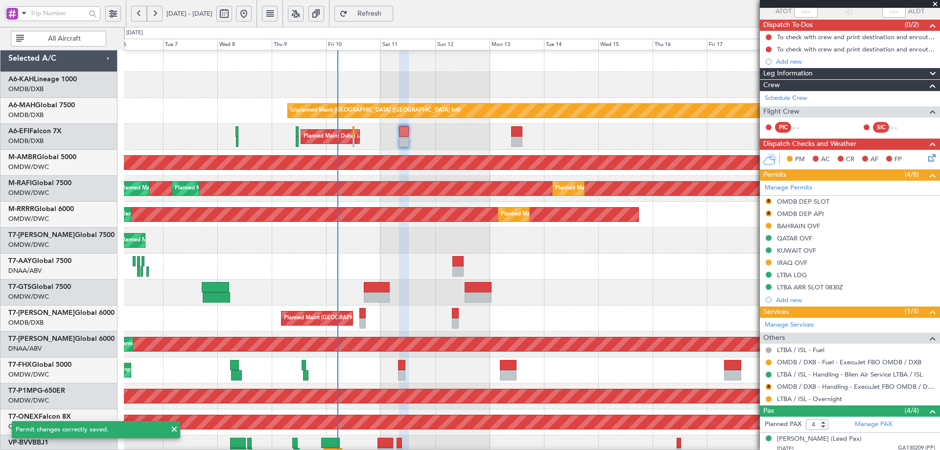
scroll to position [147, 0]
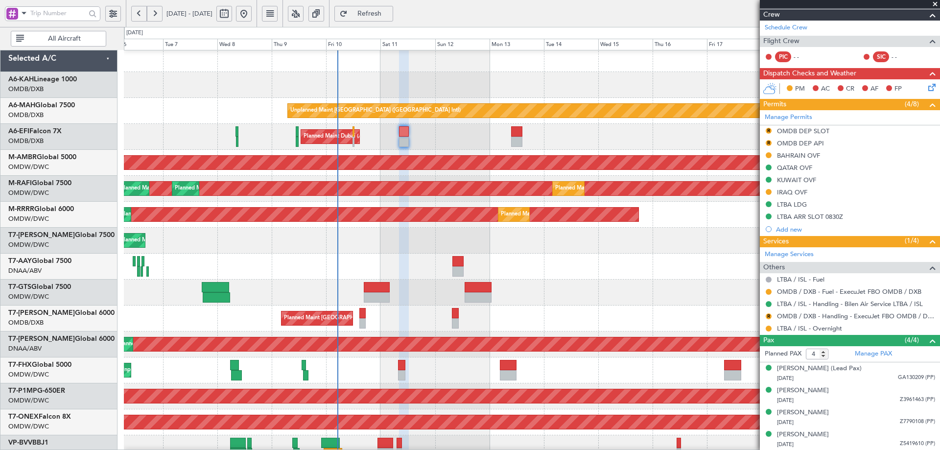
click at [792, 197] on div "IRAQ OVF" at bounding box center [850, 192] width 180 height 12
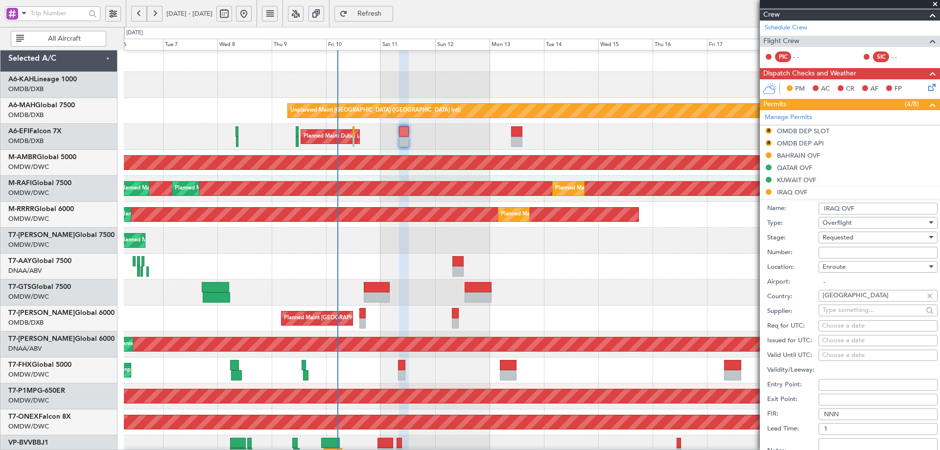
click at [835, 252] on input "Number:" at bounding box center [877, 253] width 119 height 12
paste input "OVR 50622"
type input "OVR 50622"
click at [846, 237] on span "Requested" at bounding box center [837, 237] width 31 height 9
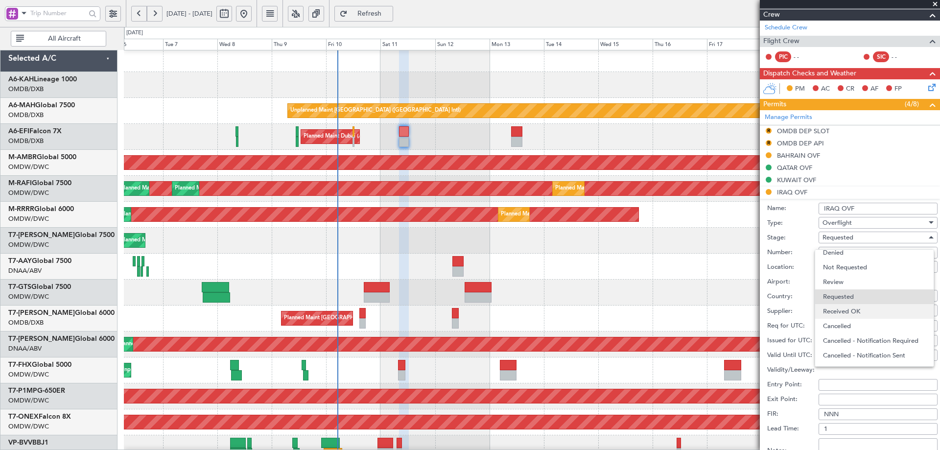
click at [843, 314] on span "Received OK" at bounding box center [874, 311] width 103 height 15
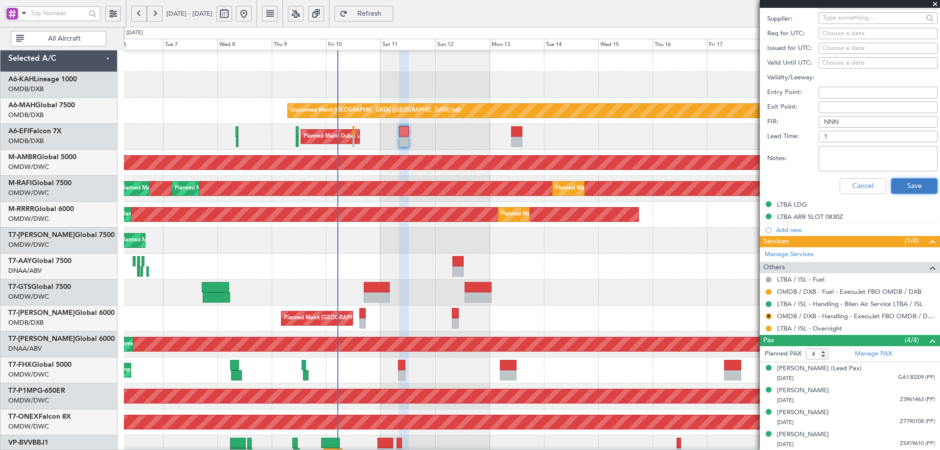
click at [909, 188] on button "Save" at bounding box center [914, 186] width 46 height 16
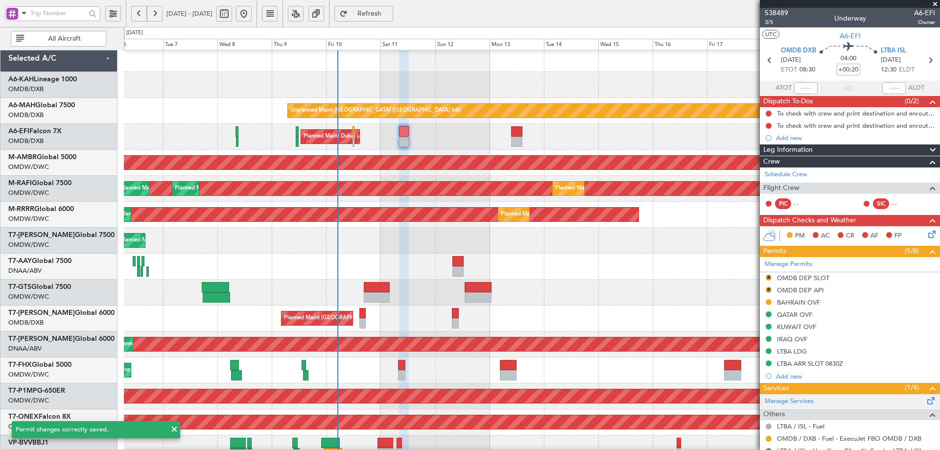
scroll to position [147, 0]
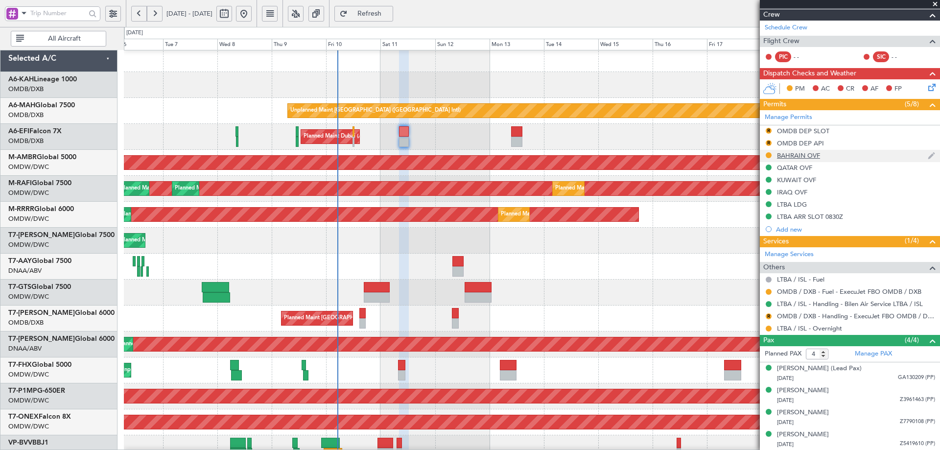
click at [810, 158] on div "BAHRAIN OVF" at bounding box center [798, 155] width 43 height 8
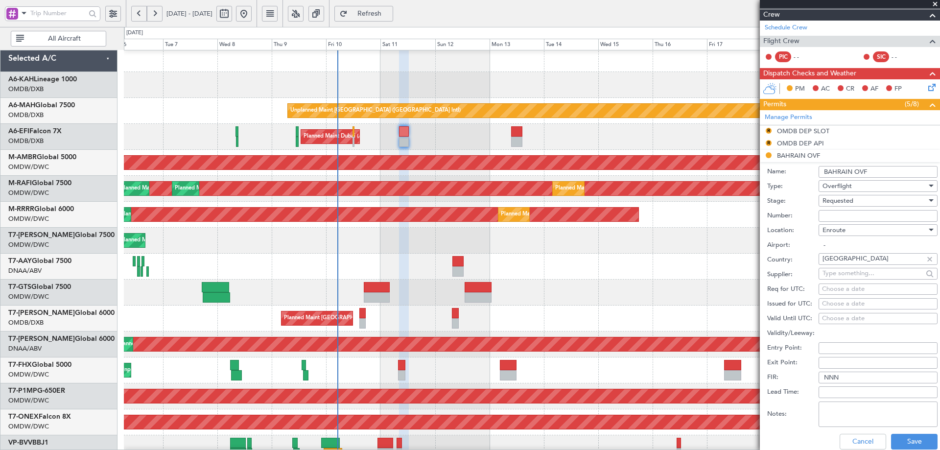
click at [836, 215] on input "Number:" at bounding box center [877, 216] width 119 height 12
paste input "AT/P/25-10/ON/000461R2"
type input "AT/P/25-10/ON/000461R2"
click at [846, 201] on span "Requested" at bounding box center [837, 200] width 31 height 9
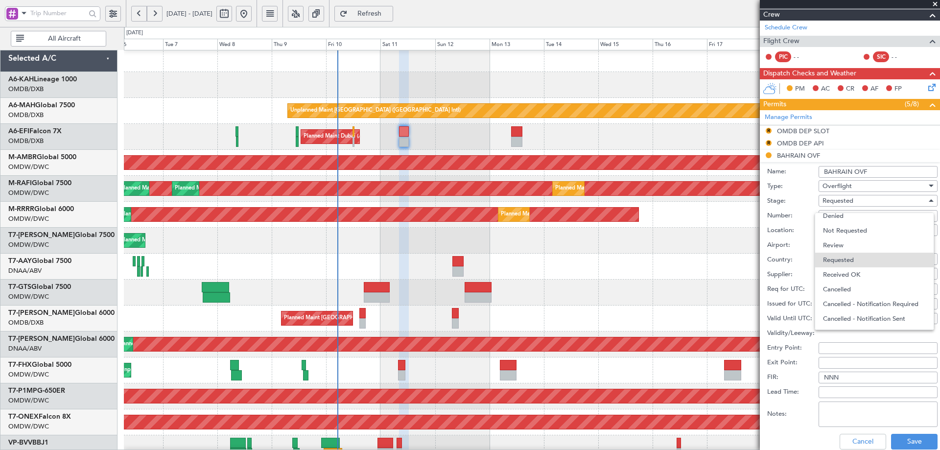
click at [856, 269] on span "Received OK" at bounding box center [874, 274] width 103 height 15
click at [908, 440] on button "Save" at bounding box center [914, 442] width 46 height 16
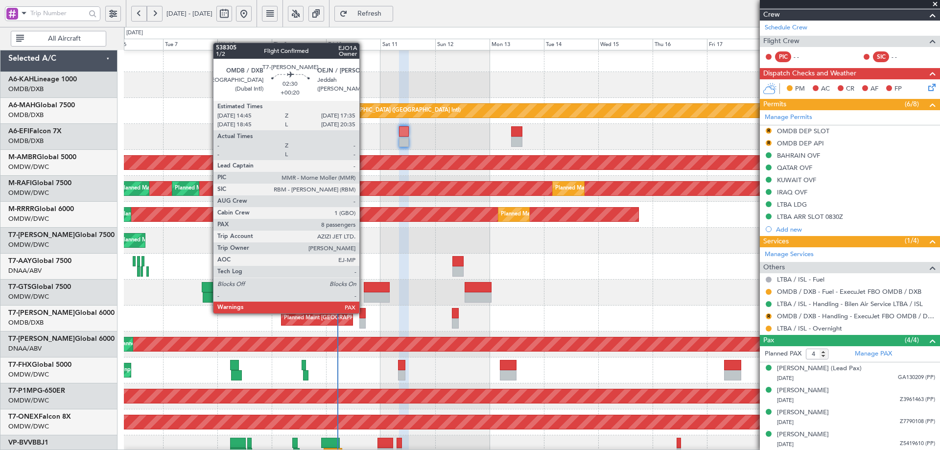
click at [364, 312] on div at bounding box center [362, 313] width 7 height 10
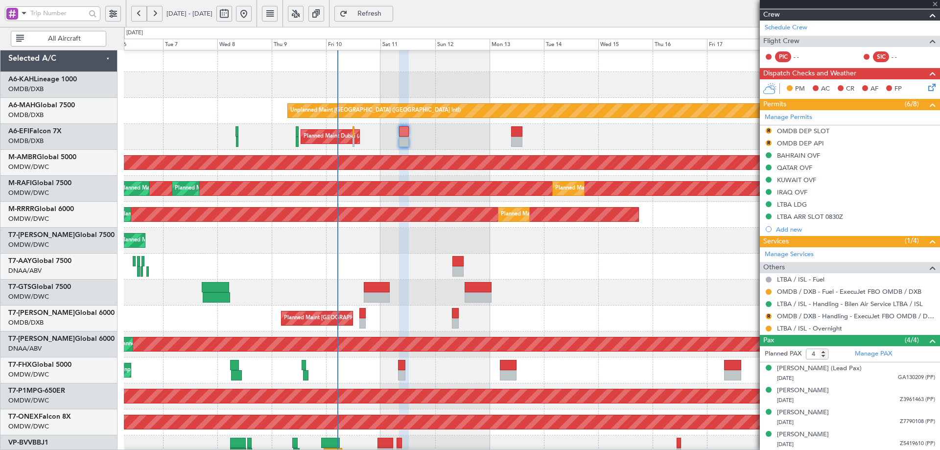
click at [364, 312] on div at bounding box center [362, 313] width 7 height 10
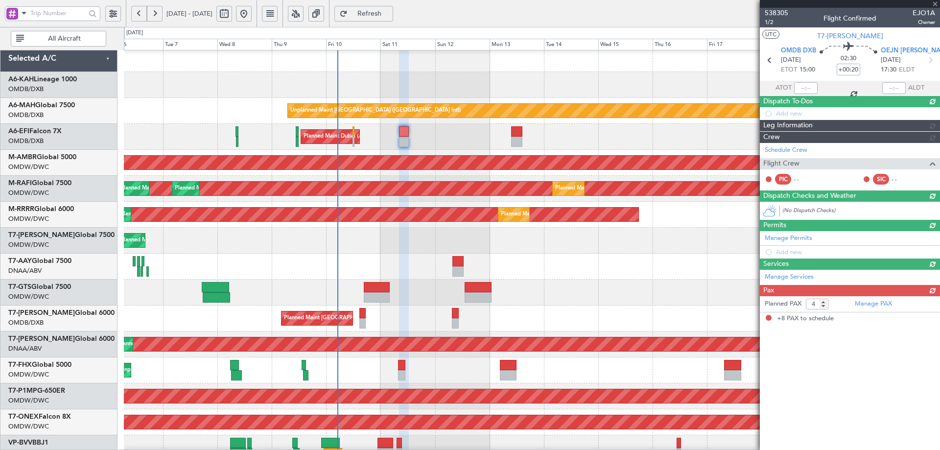
type input "8"
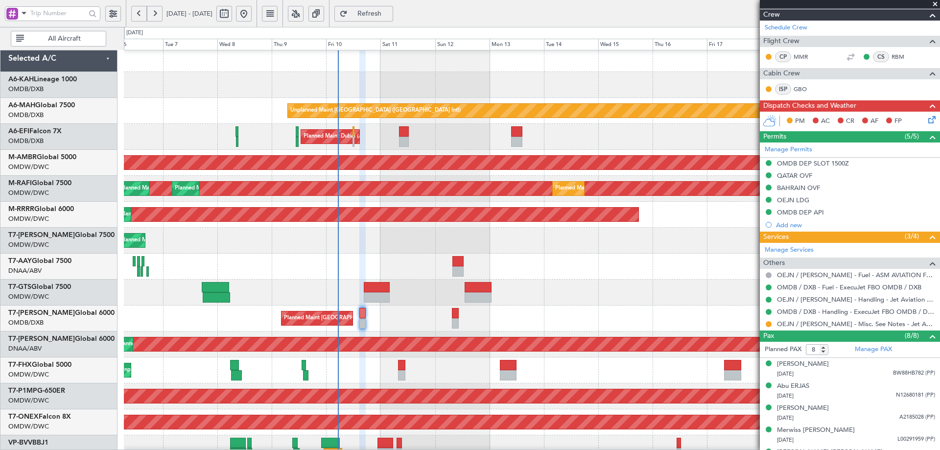
scroll to position [0, 0]
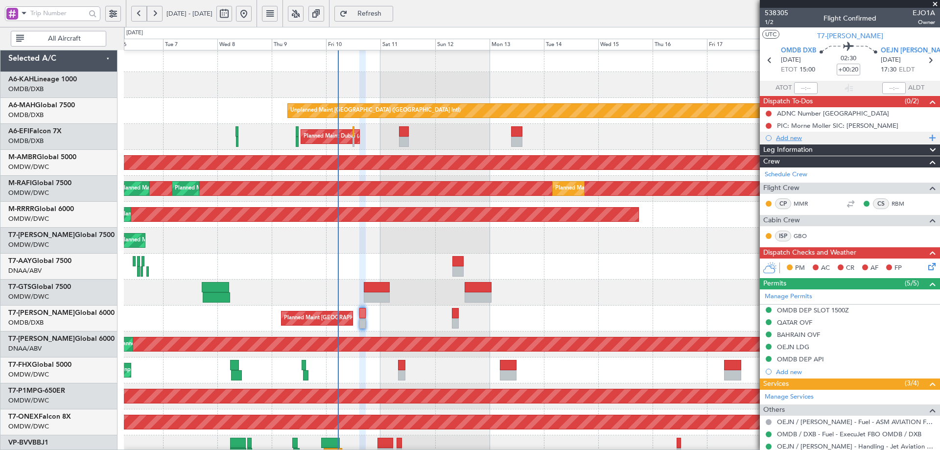
click at [792, 139] on div "Add new" at bounding box center [851, 138] width 150 height 8
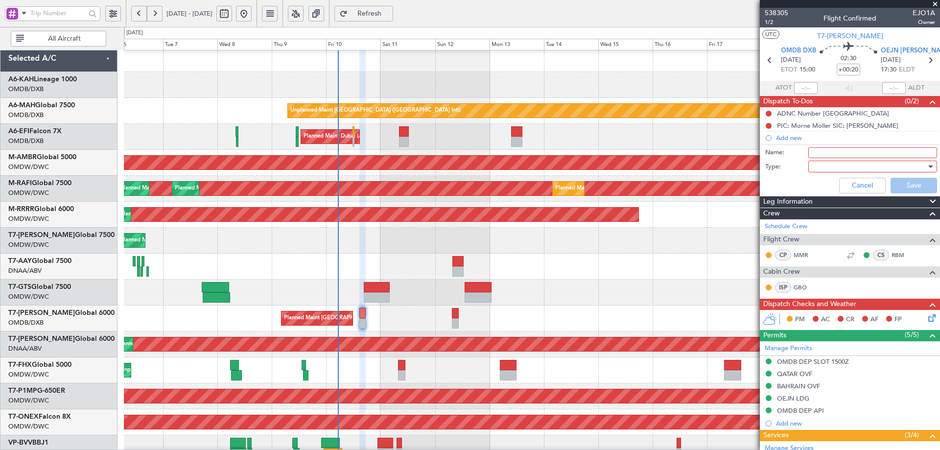
click at [842, 152] on input "Name:" at bounding box center [872, 152] width 129 height 11
click at [864, 153] on input "DEPARTURE" at bounding box center [872, 152] width 129 height 11
paste input "29000 lbs"
type input "DEPARTURE 29000 lbs"
click at [842, 165] on div at bounding box center [869, 166] width 114 height 15
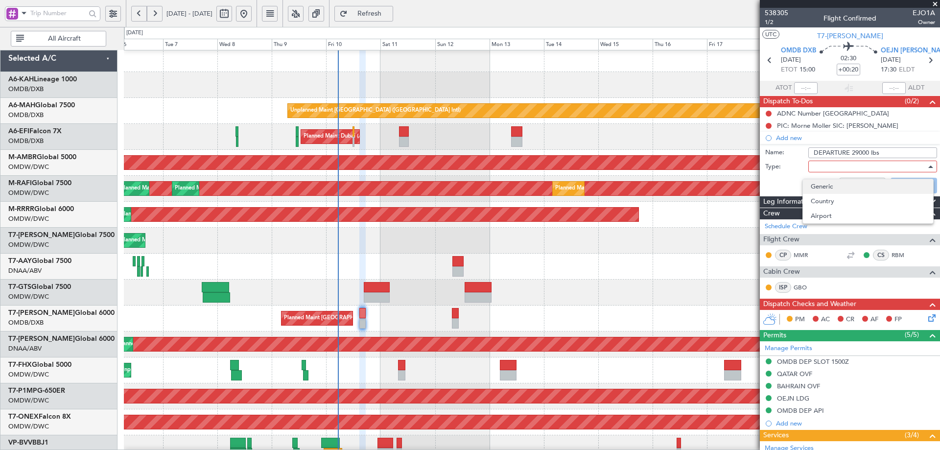
click at [831, 185] on span "Generic" at bounding box center [867, 186] width 115 height 15
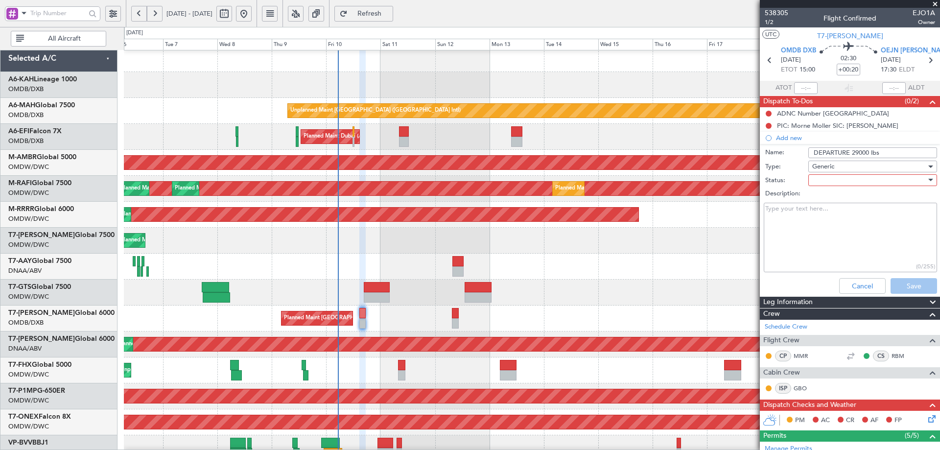
click at [823, 173] on div at bounding box center [869, 180] width 114 height 15
click at [827, 200] on span "Not Started" at bounding box center [867, 199] width 115 height 15
click at [902, 284] on button "Save" at bounding box center [913, 286] width 46 height 16
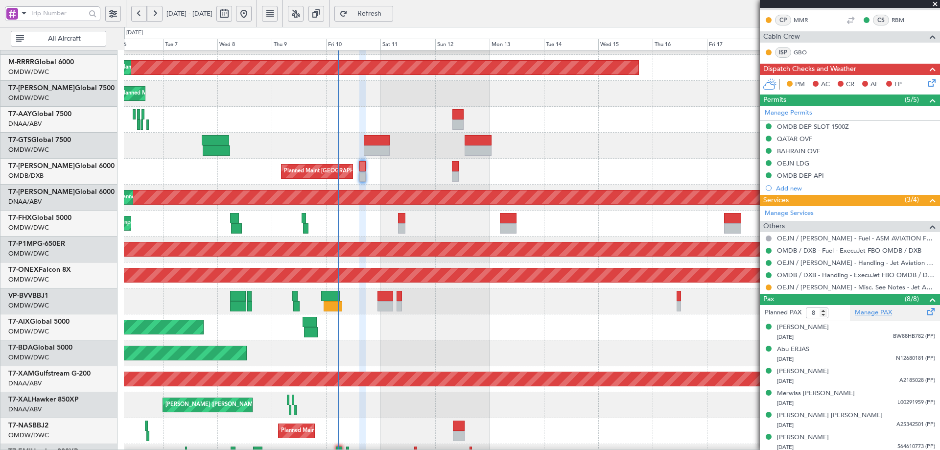
scroll to position [243, 0]
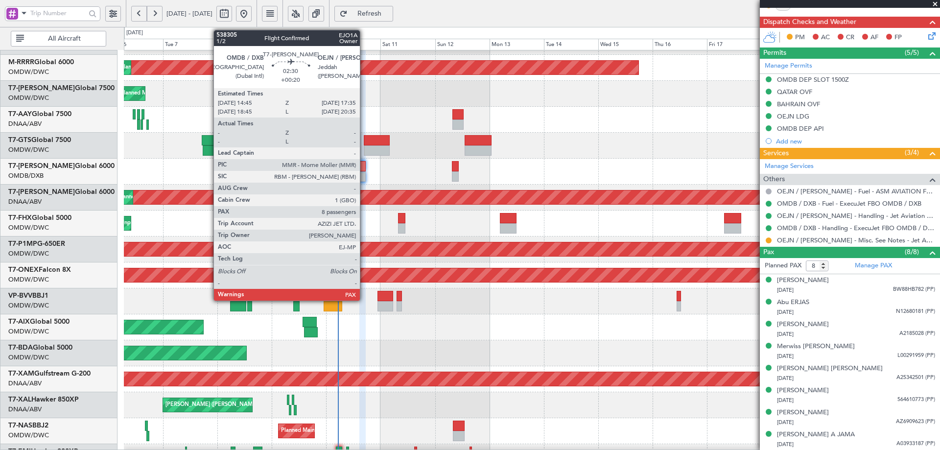
click at [364, 163] on div at bounding box center [362, 166] width 7 height 10
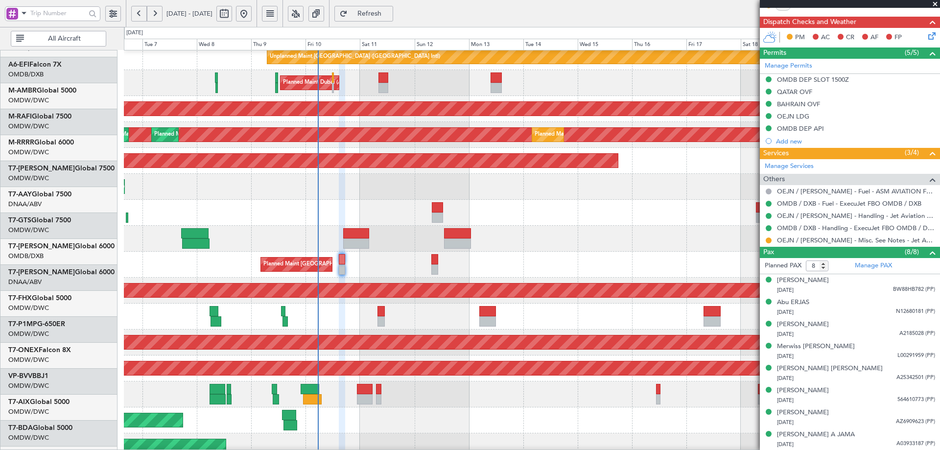
scroll to position [39, 0]
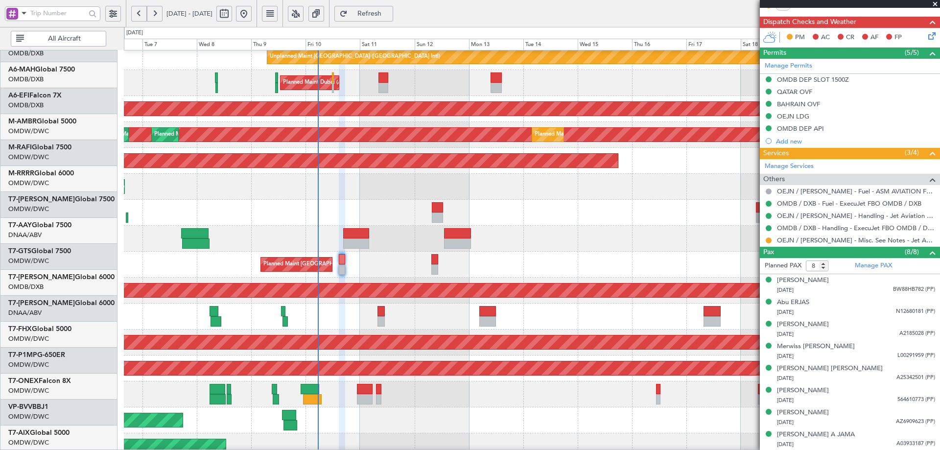
click at [400, 226] on div at bounding box center [531, 213] width 815 height 26
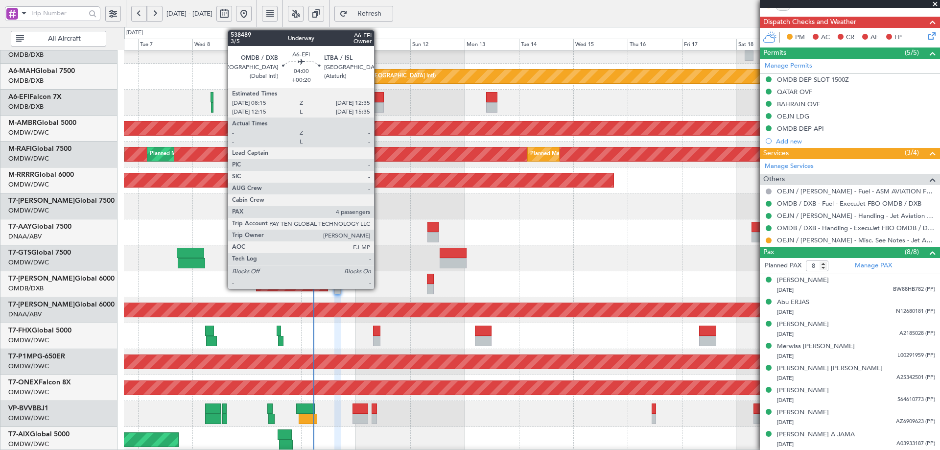
click at [378, 97] on div at bounding box center [379, 97] width 10 height 10
